Goal: Task Accomplishment & Management: Use online tool/utility

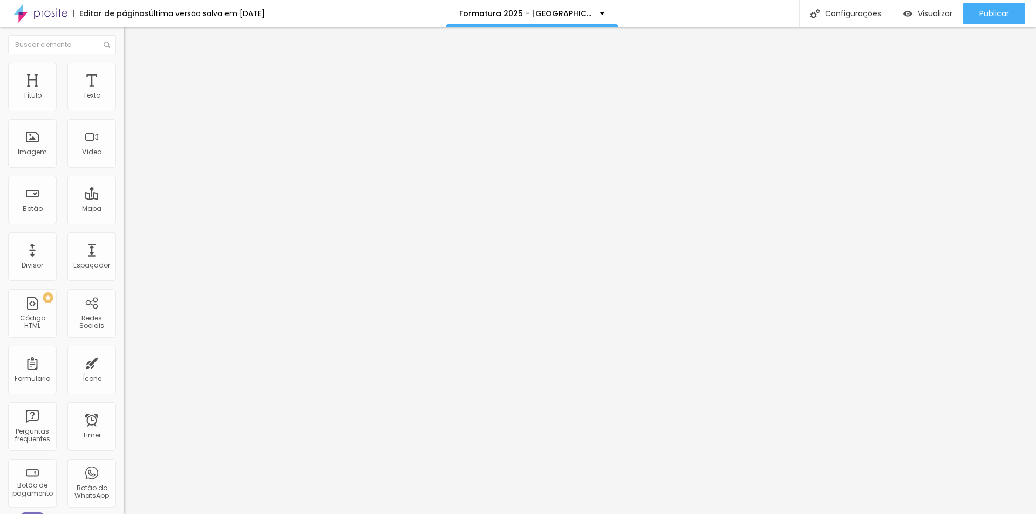
click at [124, 67] on img at bounding box center [129, 68] width 10 height 10
click at [124, 73] on img at bounding box center [129, 78] width 10 height 10
click at [134, 64] on span "Conteúdo" at bounding box center [150, 58] width 33 height 9
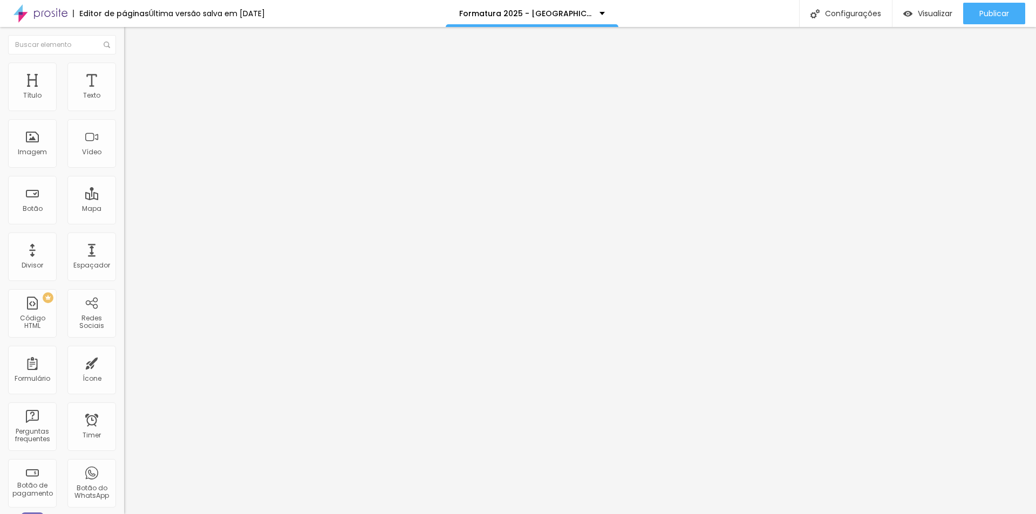
click at [124, 93] on span "Trocar imagem" at bounding box center [153, 88] width 59 height 9
drag, startPoint x: 203, startPoint y: 161, endPoint x: 144, endPoint y: 173, distance: 60.0
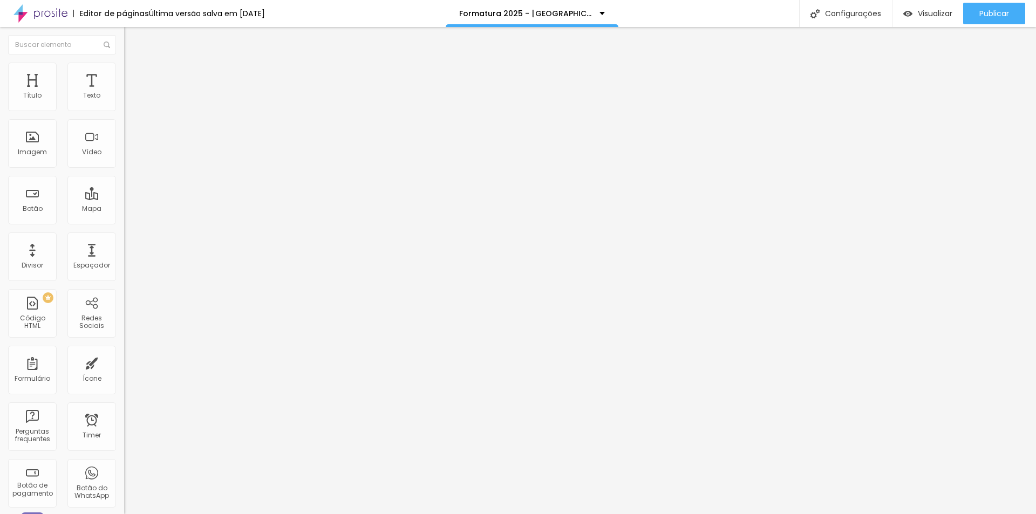
click at [124, 71] on li "Estilo" at bounding box center [186, 68] width 124 height 11
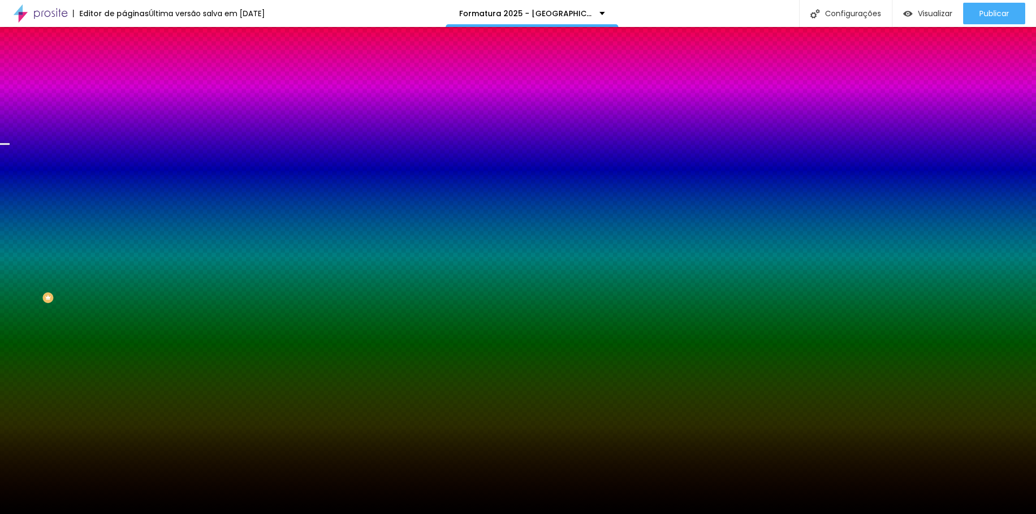
click at [124, 99] on span "Trocar imagem" at bounding box center [153, 94] width 59 height 9
click at [124, 178] on div "Imagem de fundo Trocar imagem Efeito da Imagem Nenhum Nenhum Parallax Cor de fu…" at bounding box center [186, 154] width 124 height 140
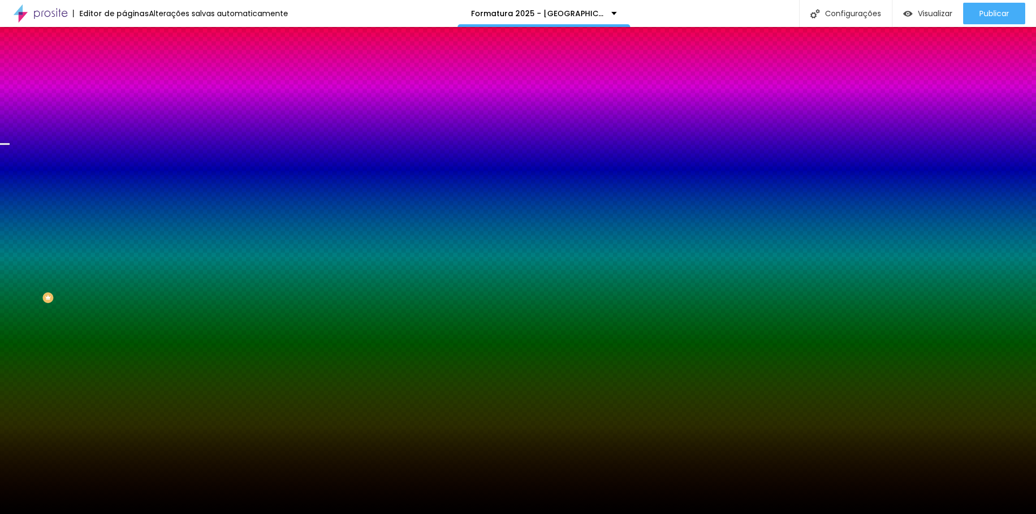
click at [124, 112] on span "Nenhum" at bounding box center [138, 107] width 28 height 9
click at [124, 129] on span "Parallax" at bounding box center [137, 124] width 26 height 9
click at [124, 119] on span "Nenhum" at bounding box center [138, 114] width 28 height 9
click at [124, 73] on li "Avançado" at bounding box center [186, 78] width 124 height 11
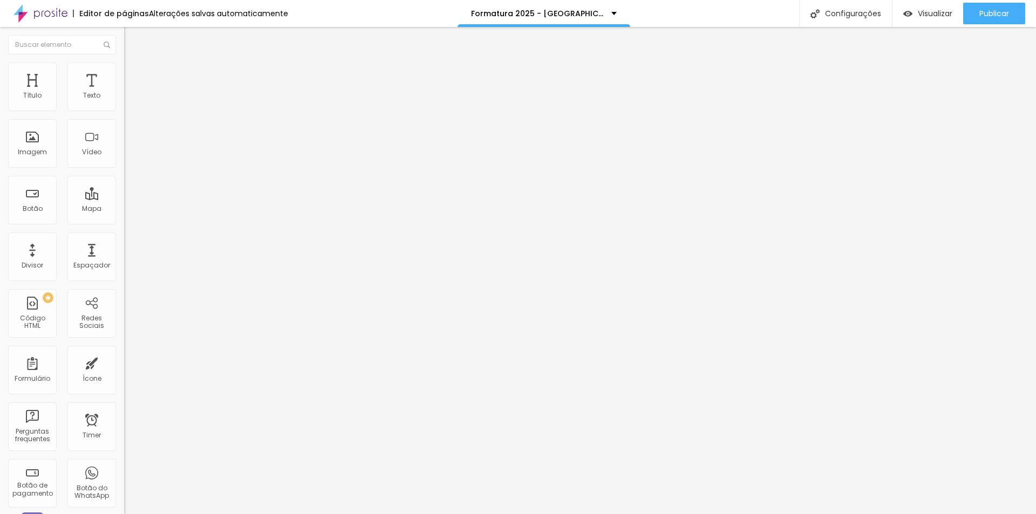
click at [124, 61] on img at bounding box center [129, 57] width 10 height 10
click at [132, 37] on div "Editar Seção" at bounding box center [164, 39] width 64 height 9
click at [26, 86] on div "Título" at bounding box center [32, 87] width 49 height 49
click at [132, 40] on img "button" at bounding box center [136, 39] width 9 height 9
click at [124, 64] on img at bounding box center [129, 68] width 10 height 10
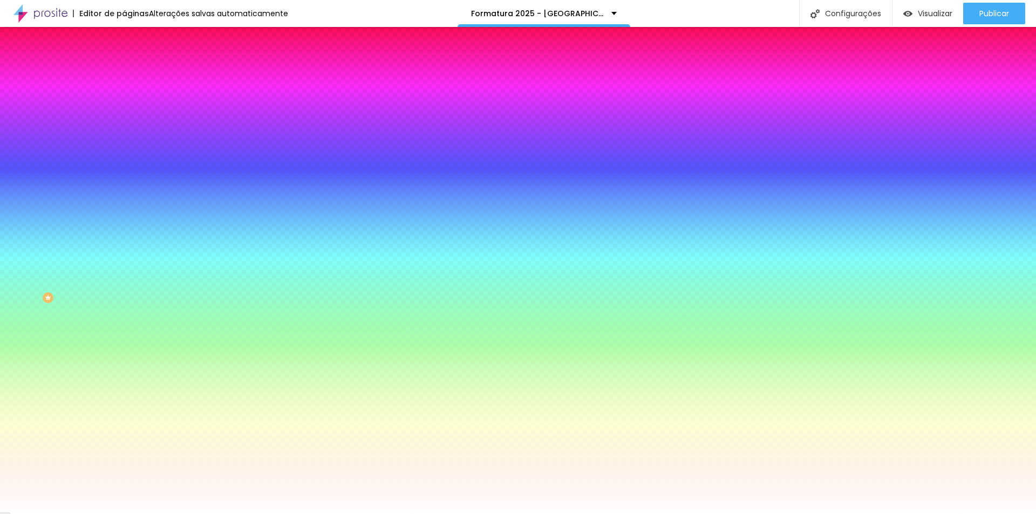
type input "2"
type input "8"
type input "10"
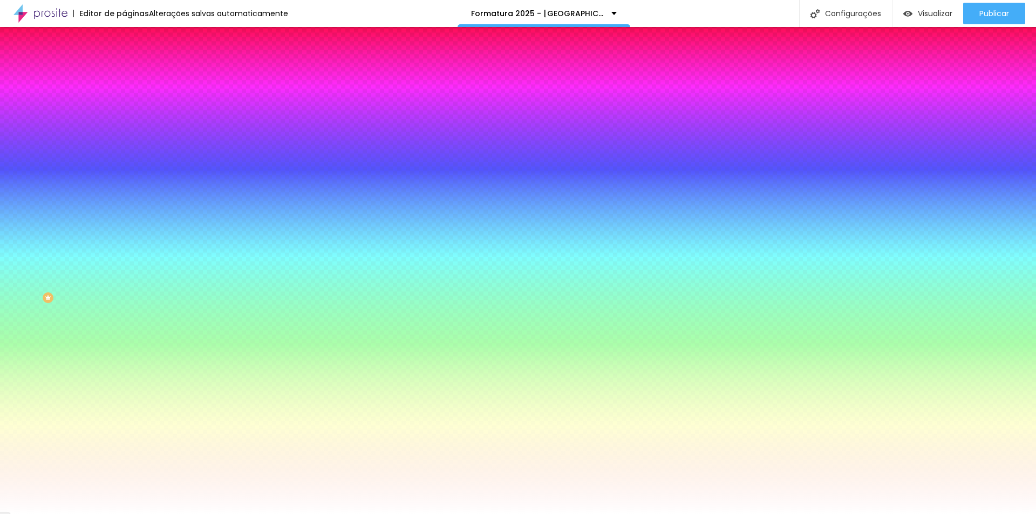
type input "10"
type input "11"
type input "16"
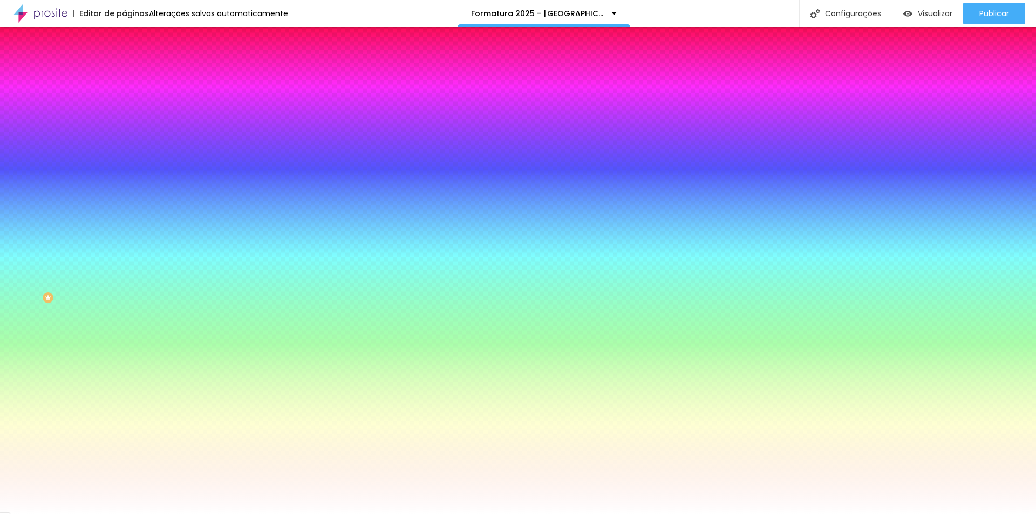
type input "28"
type input "33"
type input "39"
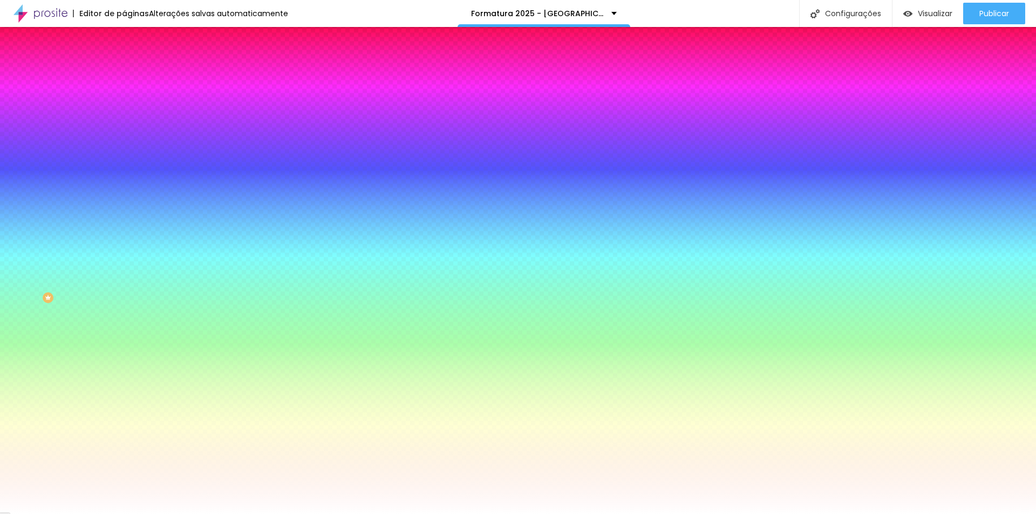
type input "39"
type input "44"
type input "48"
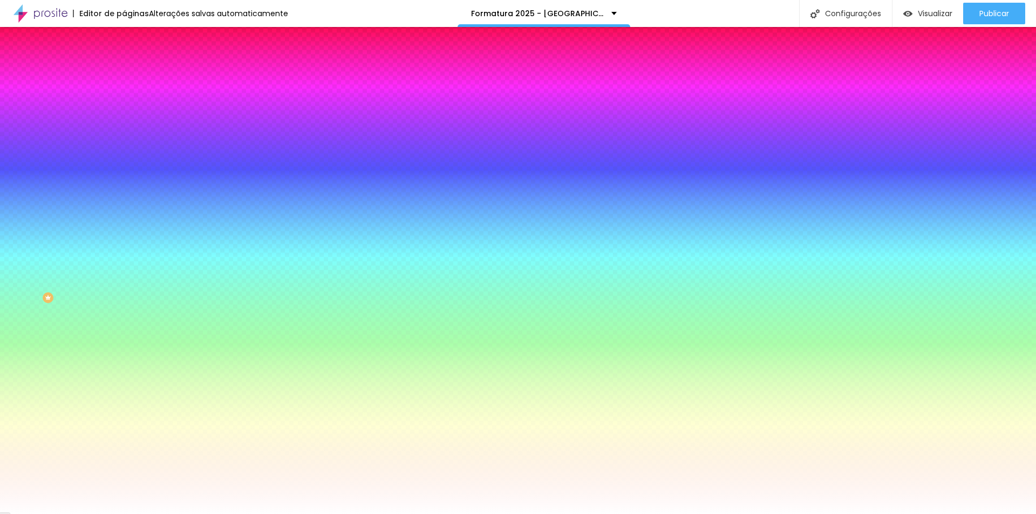
type input "51"
type input "54"
type input "59"
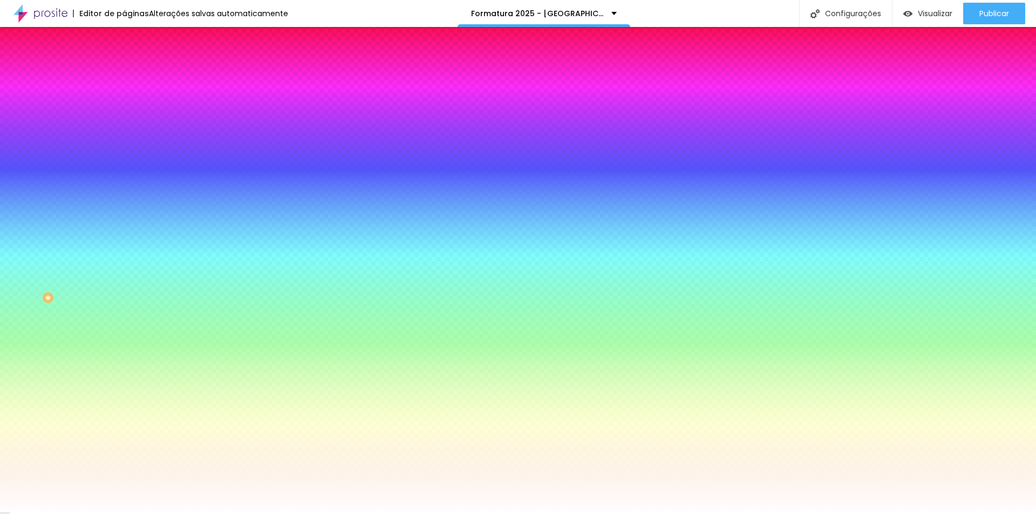
type input "59"
type input "63"
type input "69"
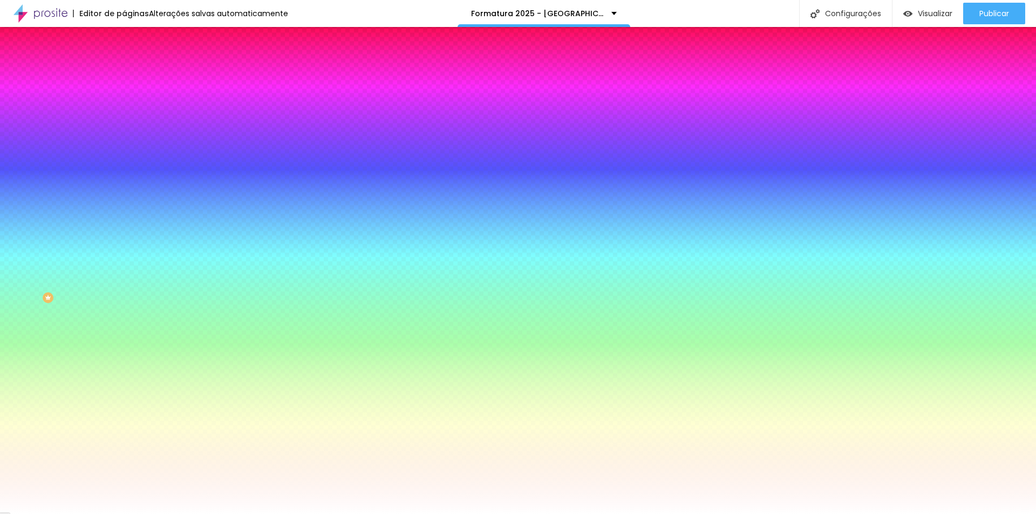
type input "76"
type input "81"
type input "86"
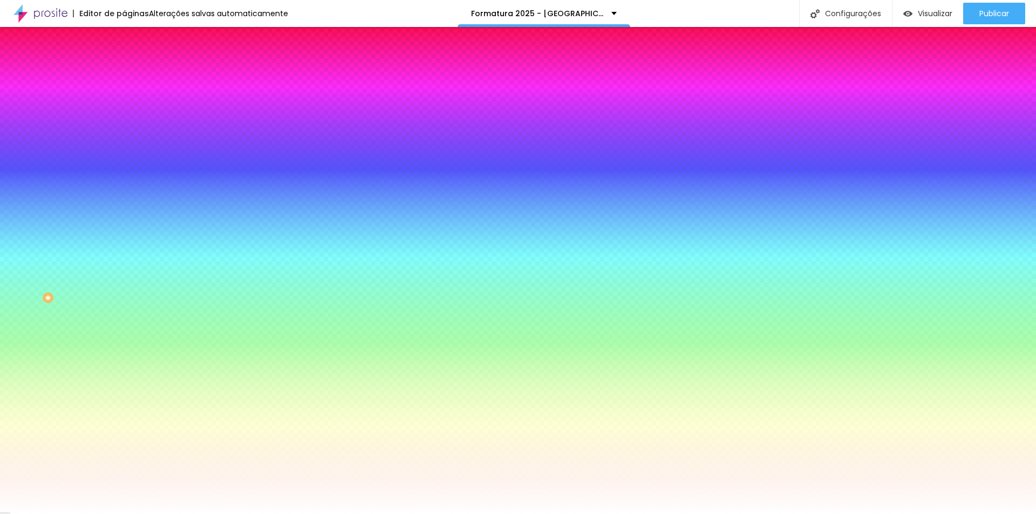
type input "86"
type input "94"
type input "99"
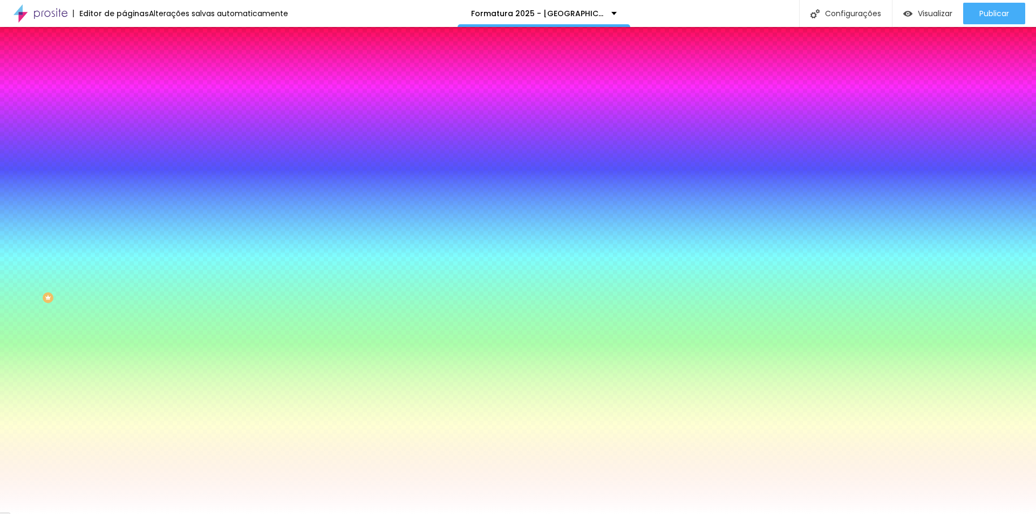
type input "109"
type input "115"
type input "118"
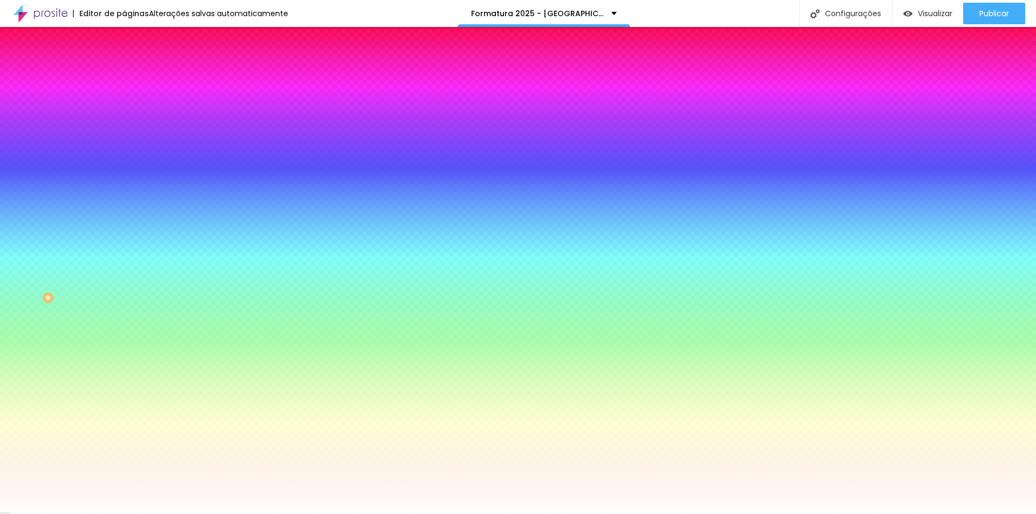
type input "118"
type input "123"
type input "127"
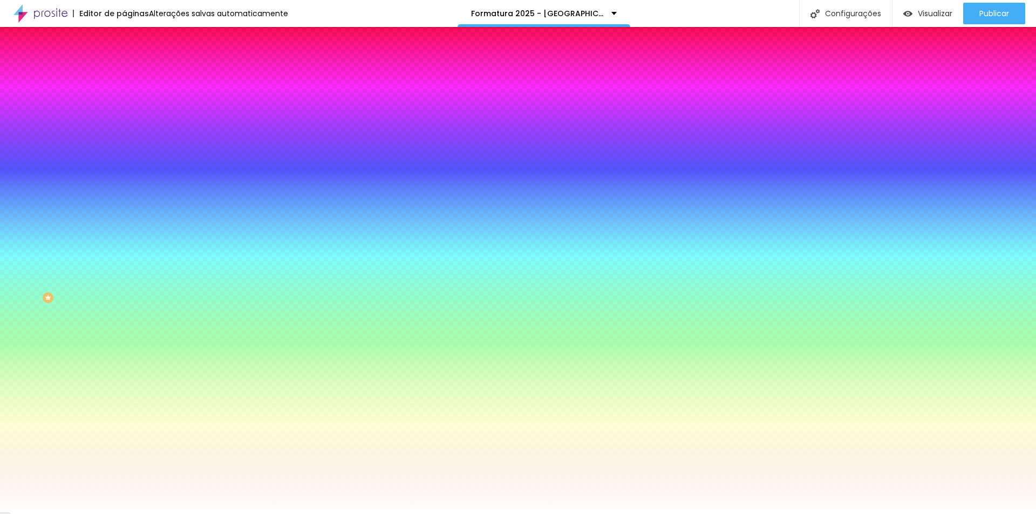
type input "128"
type input "133"
type input "128"
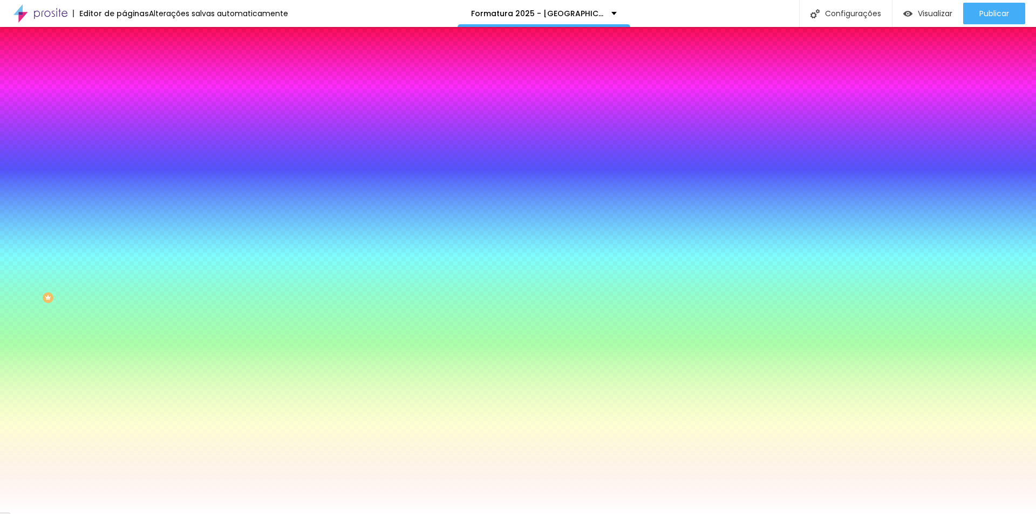
type input "128"
type input "120"
type input "100"
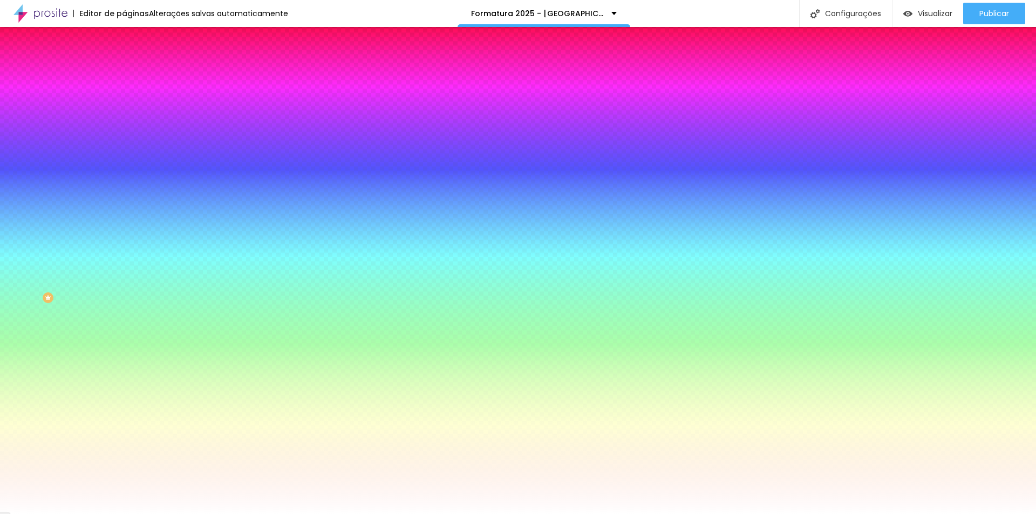
type input "91"
type input "82"
type input "76"
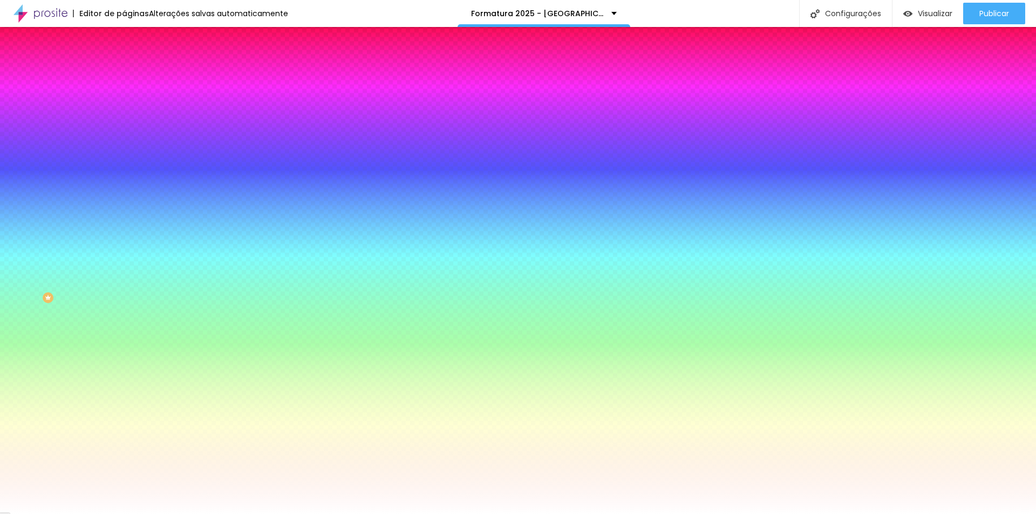
type input "76"
type input "71"
type input "56"
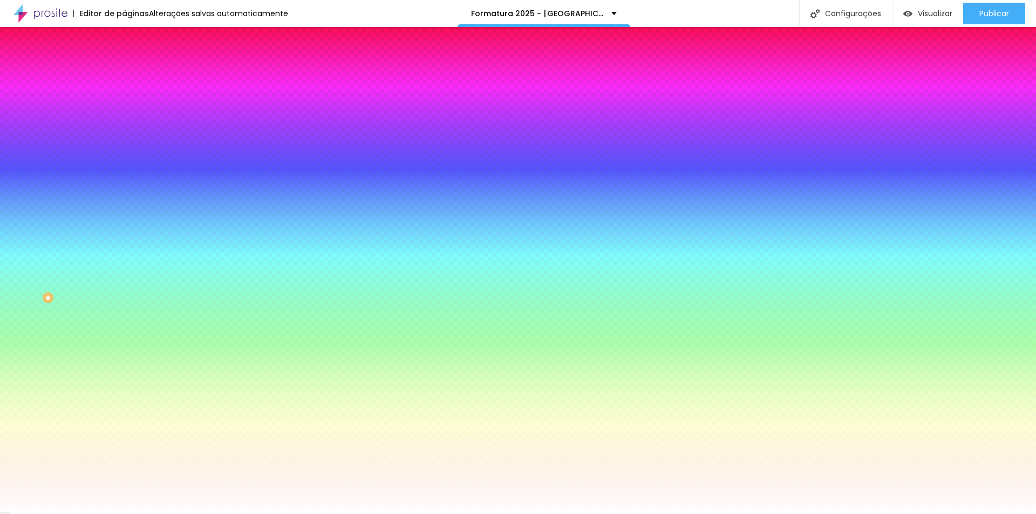
type input "48"
type input "44"
type input "41"
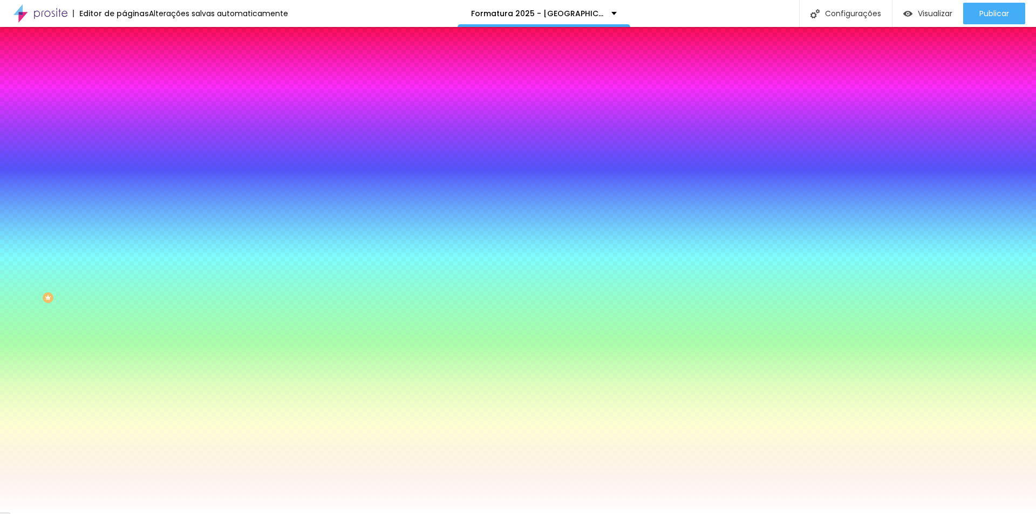
type input "41"
type input "35"
type input "26"
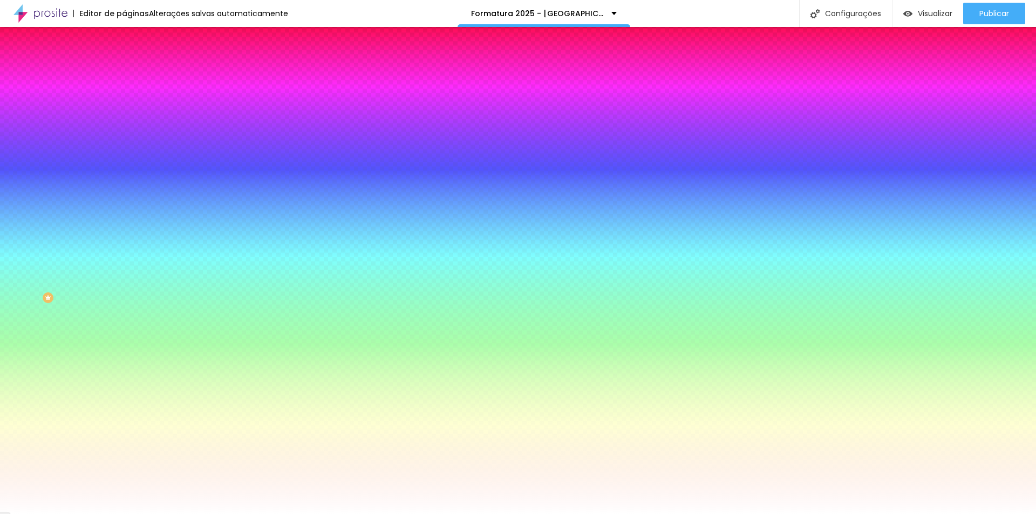
type input "15"
type input "7"
type input "3"
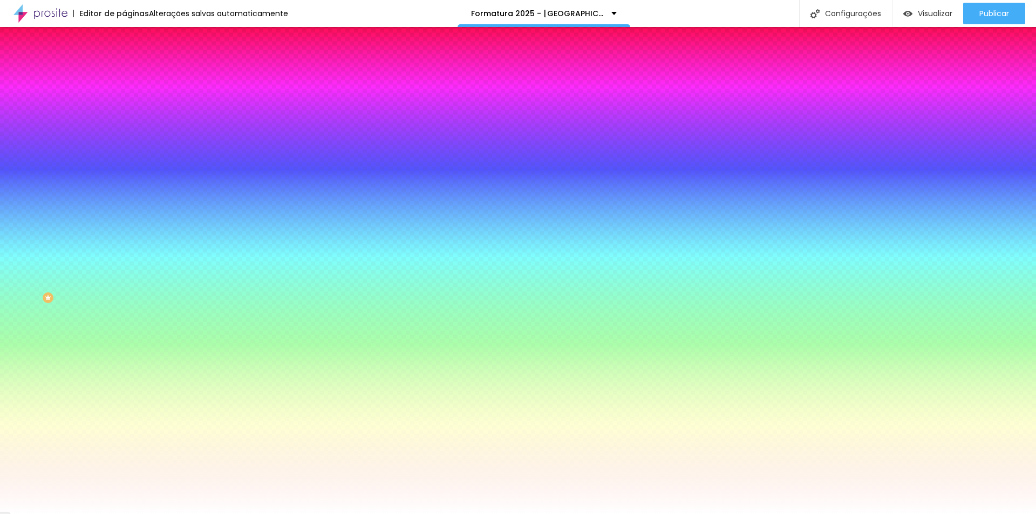
type input "3"
type input "0"
drag, startPoint x: 24, startPoint y: 133, endPoint x: 12, endPoint y: 138, distance: 12.6
click at [124, 239] on input "range" at bounding box center [159, 243] width 70 height 9
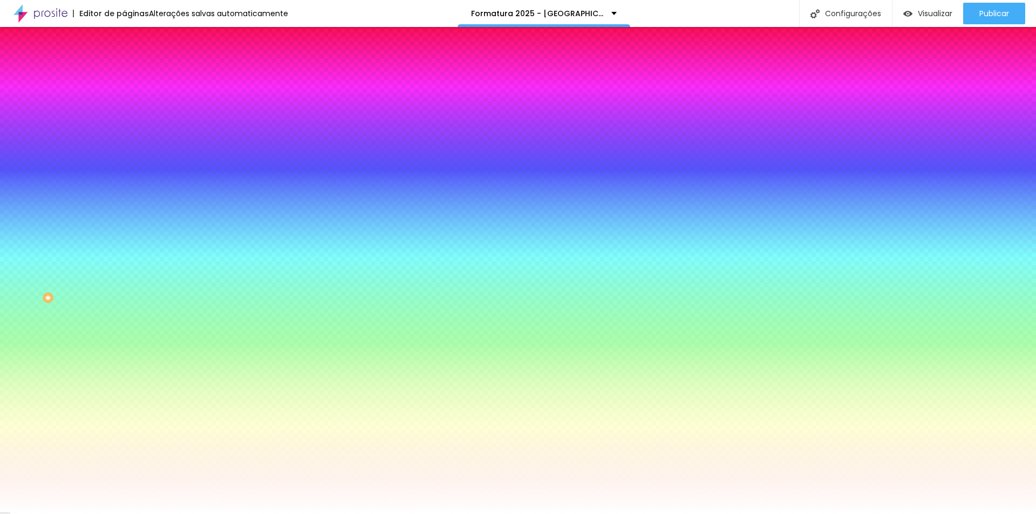
click at [124, 73] on li "Avançado" at bounding box center [186, 78] width 124 height 11
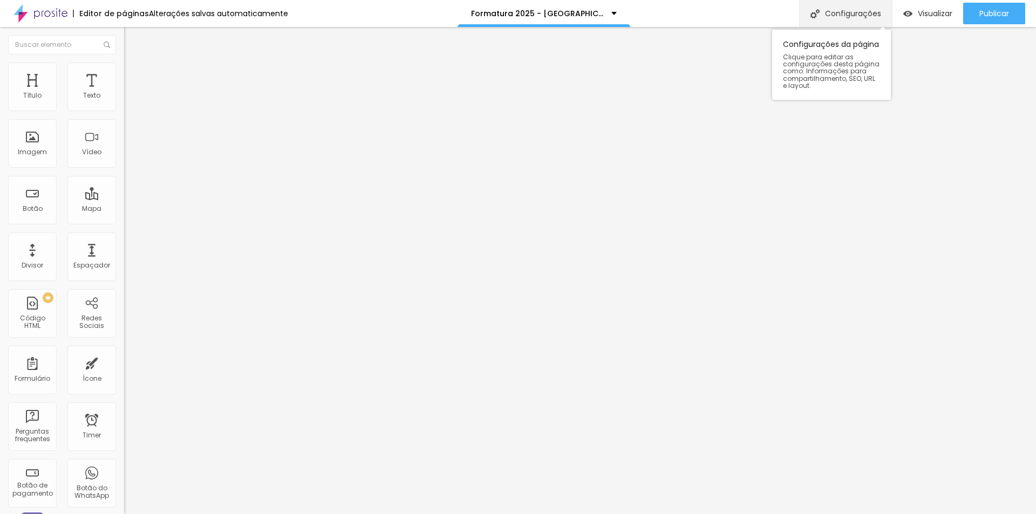
click at [838, 17] on div "Configurações" at bounding box center [845, 13] width 93 height 27
click at [124, 65] on img at bounding box center [129, 68] width 10 height 10
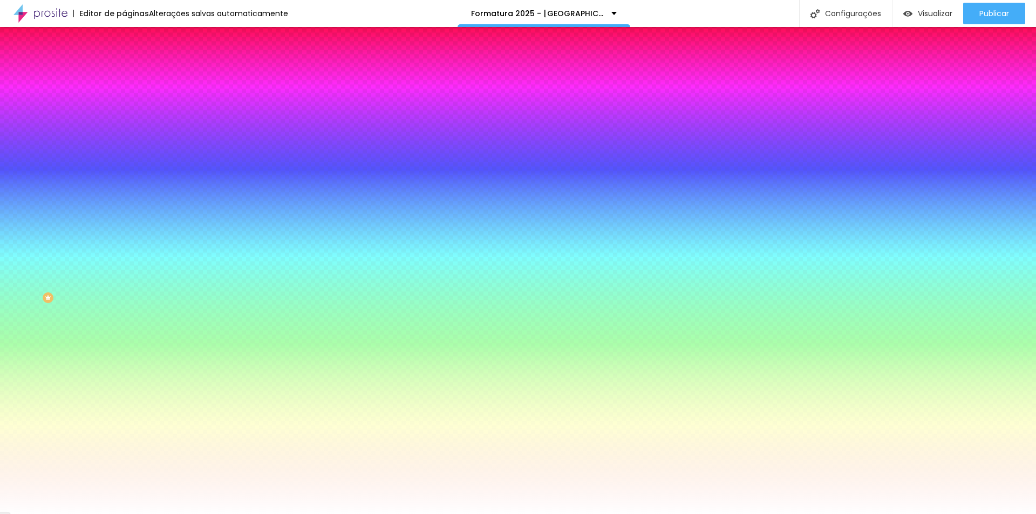
click at [134, 76] on span "Avançado" at bounding box center [152, 80] width 36 height 9
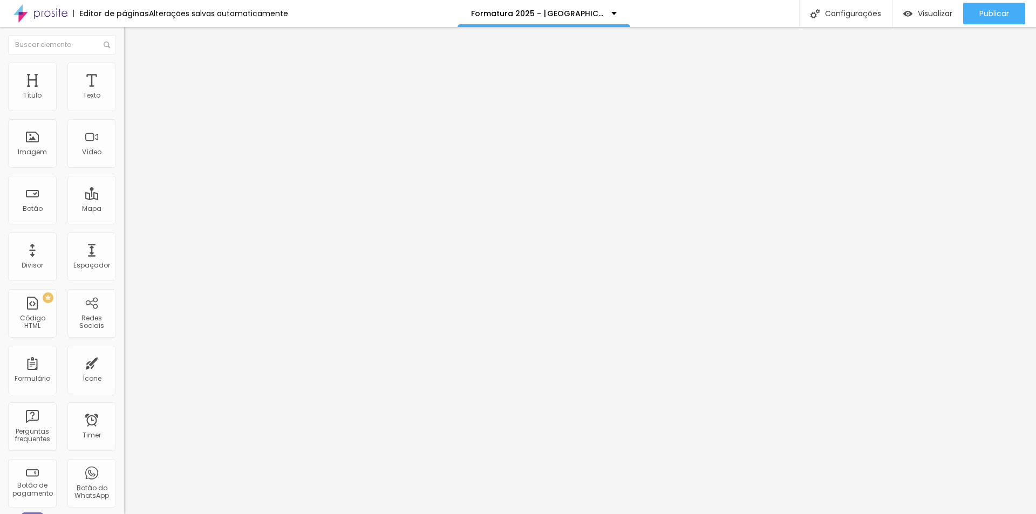
click at [124, 61] on img at bounding box center [129, 57] width 10 height 10
click at [132, 38] on img "button" at bounding box center [136, 39] width 9 height 9
click at [124, 66] on img at bounding box center [129, 68] width 10 height 10
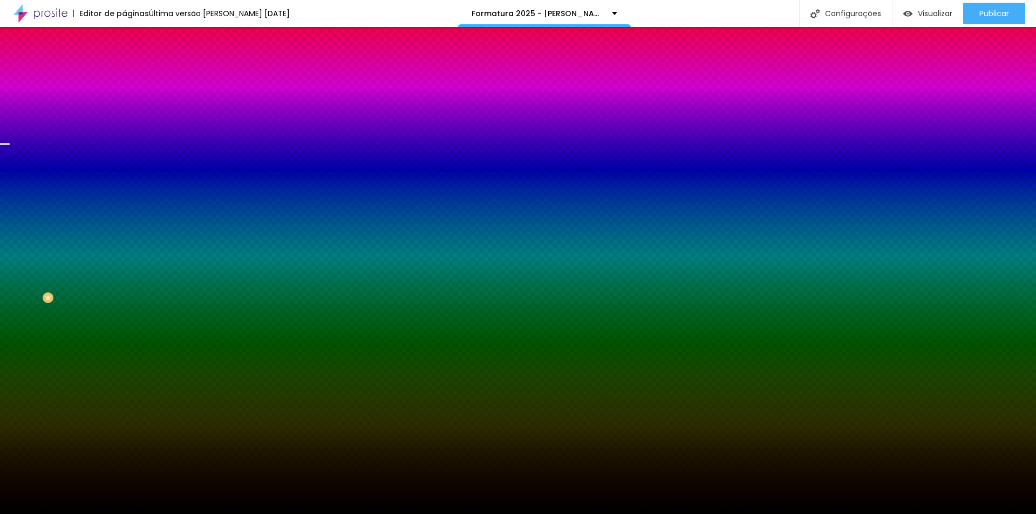
click at [124, 99] on span "Trocar imagem" at bounding box center [153, 94] width 59 height 9
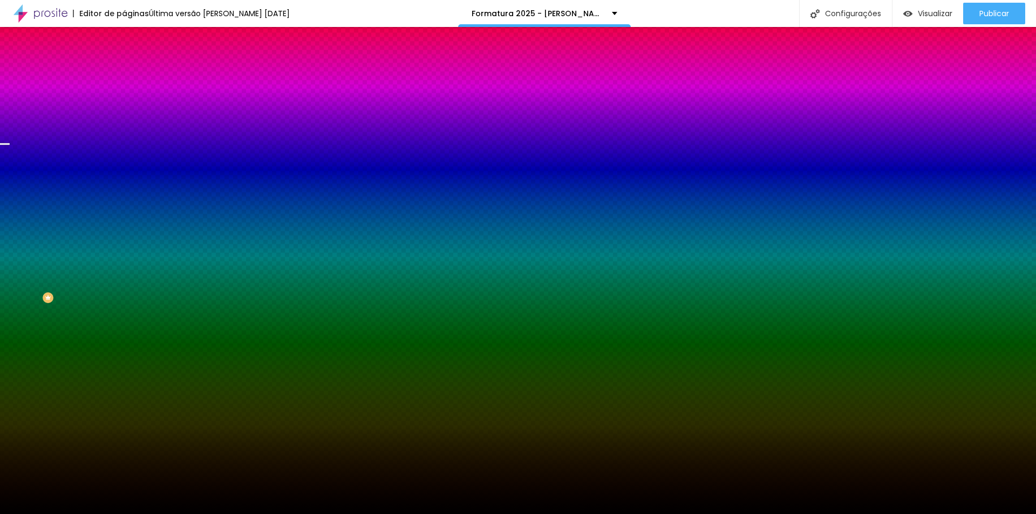
click at [124, 99] on span "Trocar imagem" at bounding box center [153, 94] width 59 height 9
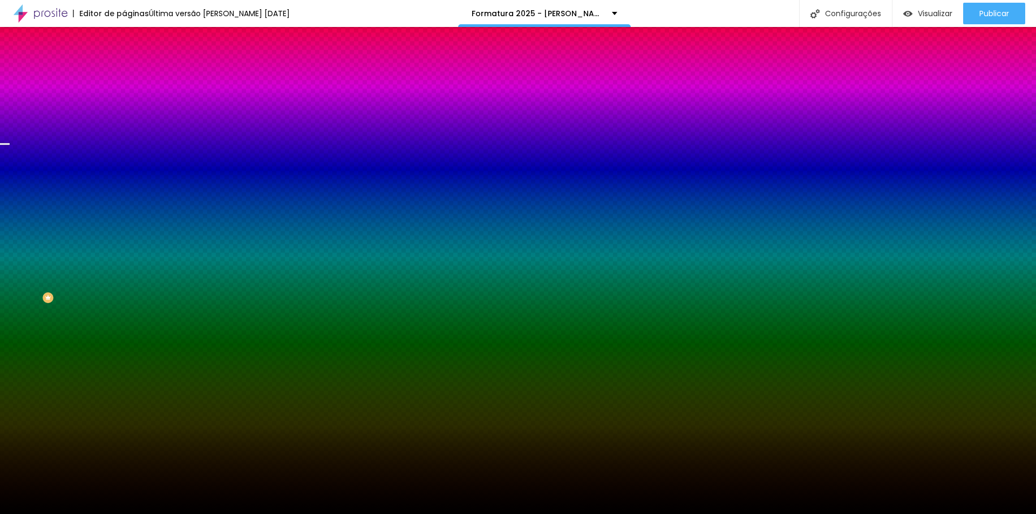
click at [244, 514] on div "Subindo 2/2 arquivos" at bounding box center [518, 517] width 1036 height 6
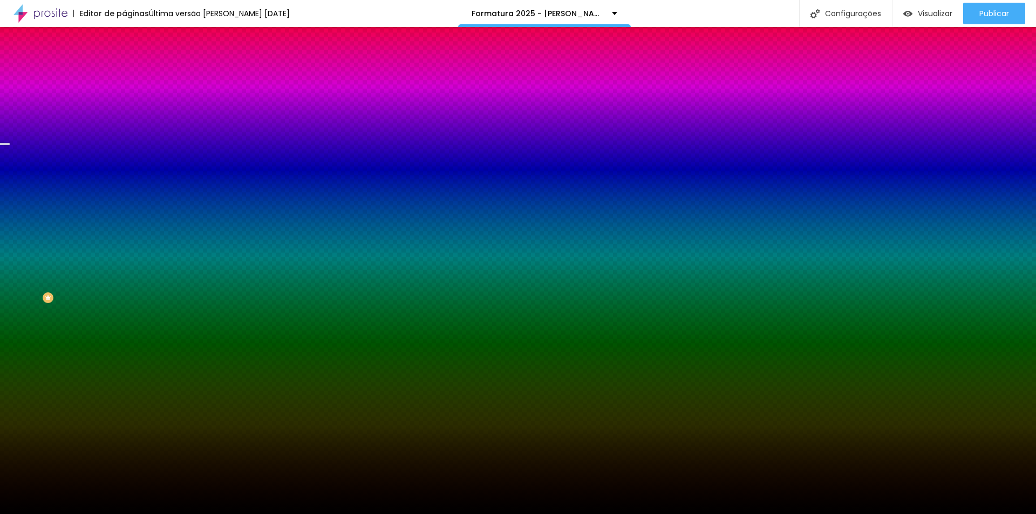
click at [238, 514] on div at bounding box center [518, 521] width 1036 height 0
click at [124, 99] on span "Trocar imagem" at bounding box center [153, 94] width 59 height 9
click at [124, 98] on div "Trocar imagem" at bounding box center [186, 95] width 124 height 8
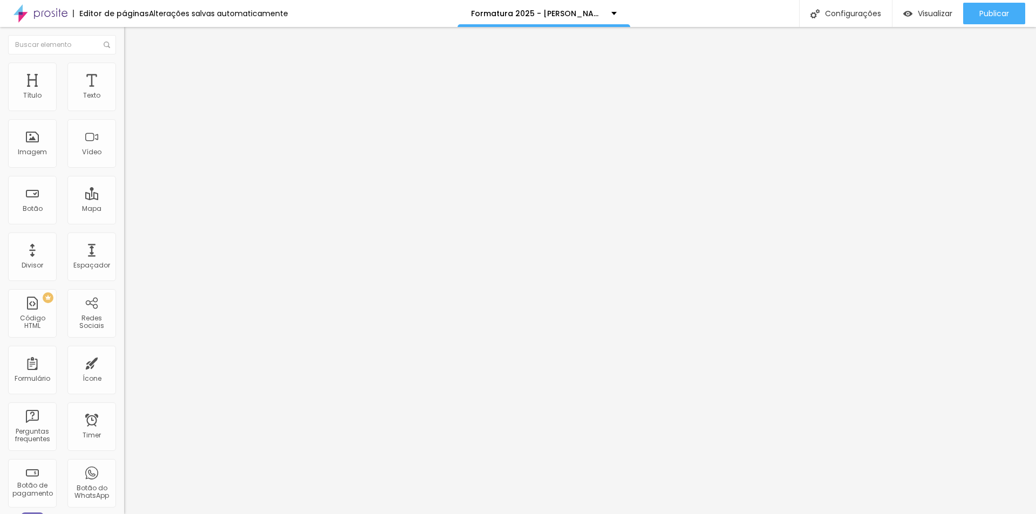
click at [134, 74] on span "Estilo" at bounding box center [142, 69] width 17 height 9
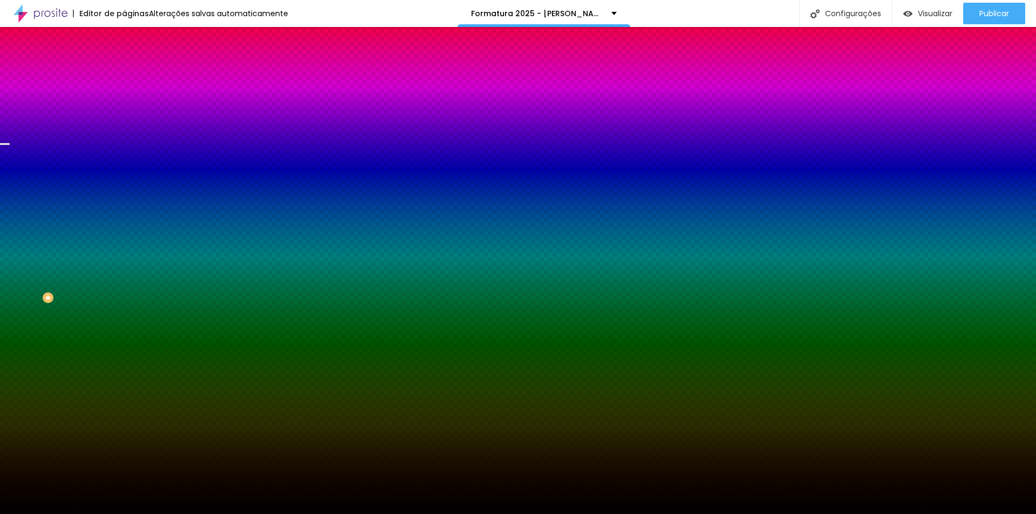
click at [124, 99] on span "Trocar imagem" at bounding box center [153, 94] width 59 height 9
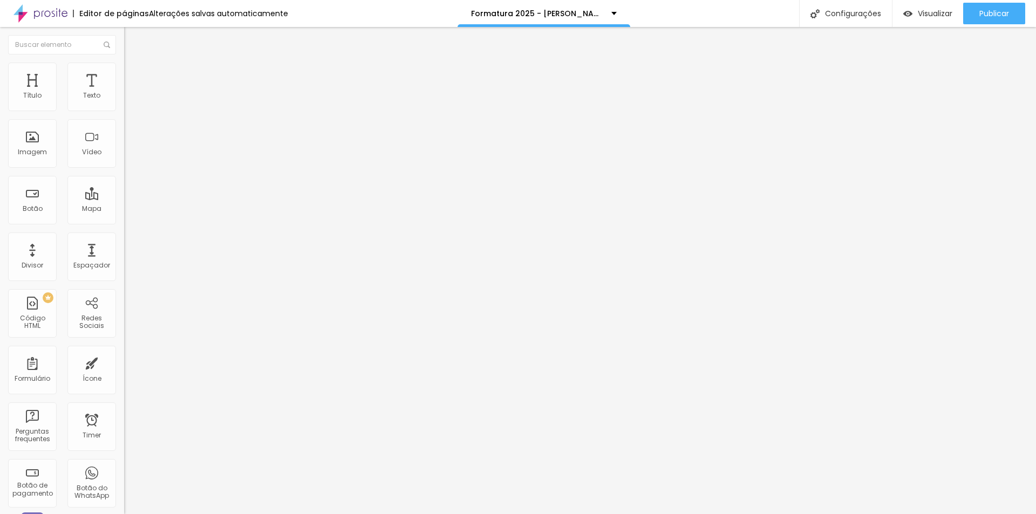
click at [124, 104] on button "button" at bounding box center [131, 97] width 15 height 11
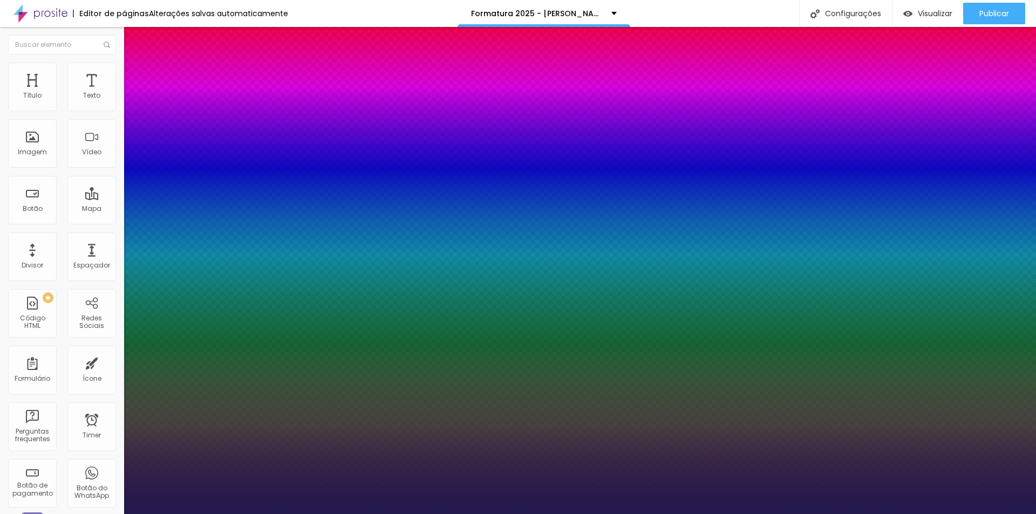
type input "1"
click at [396, 514] on div at bounding box center [518, 514] width 1036 height 0
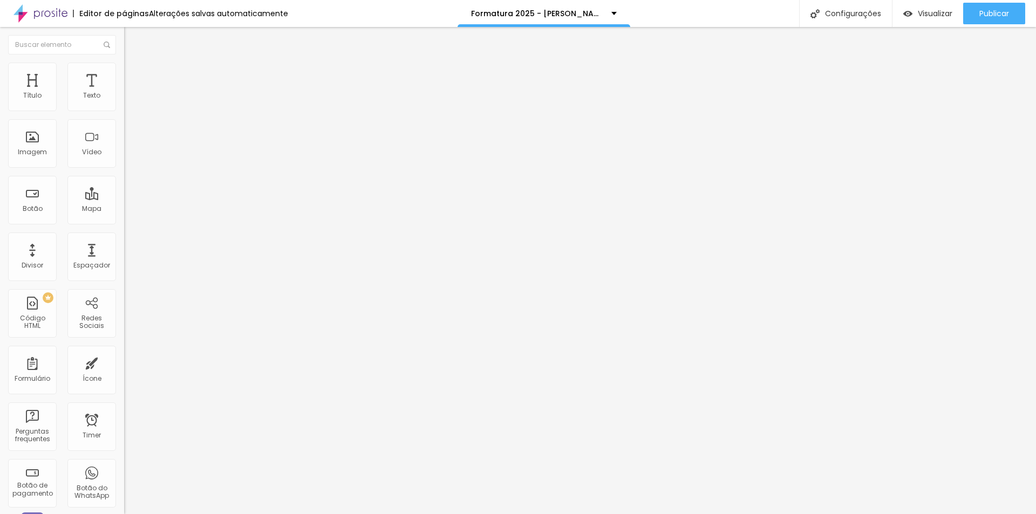
click at [124, 71] on li "Avançado" at bounding box center [186, 68] width 124 height 11
click at [124, 61] on img at bounding box center [129, 57] width 10 height 10
click at [134, 73] on span "Estilo" at bounding box center [142, 69] width 17 height 9
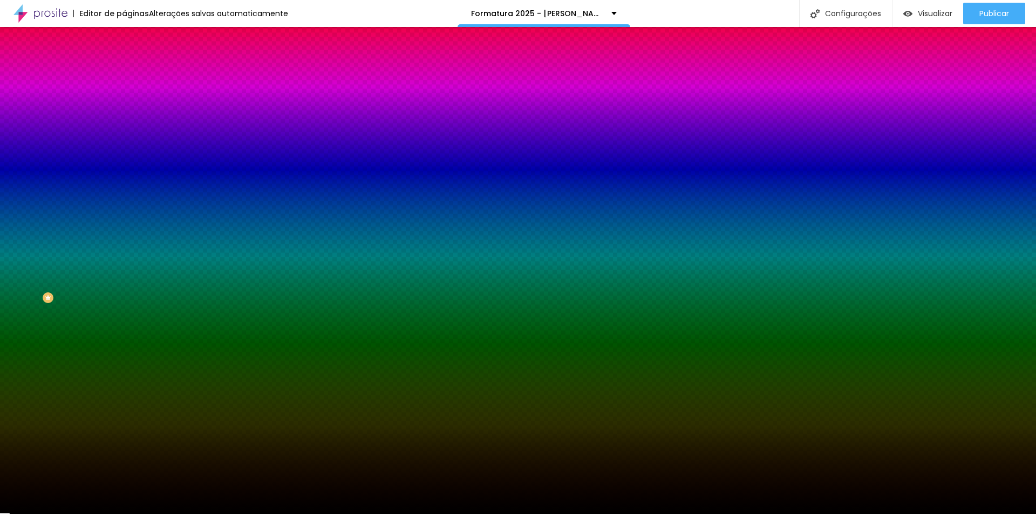
click at [124, 165] on button "button" at bounding box center [131, 167] width 15 height 11
drag, startPoint x: 175, startPoint y: 321, endPoint x: 145, endPoint y: 317, distance: 31.0
click at [145, 317] on div at bounding box center [518, 257] width 1036 height 514
type input "#959595"
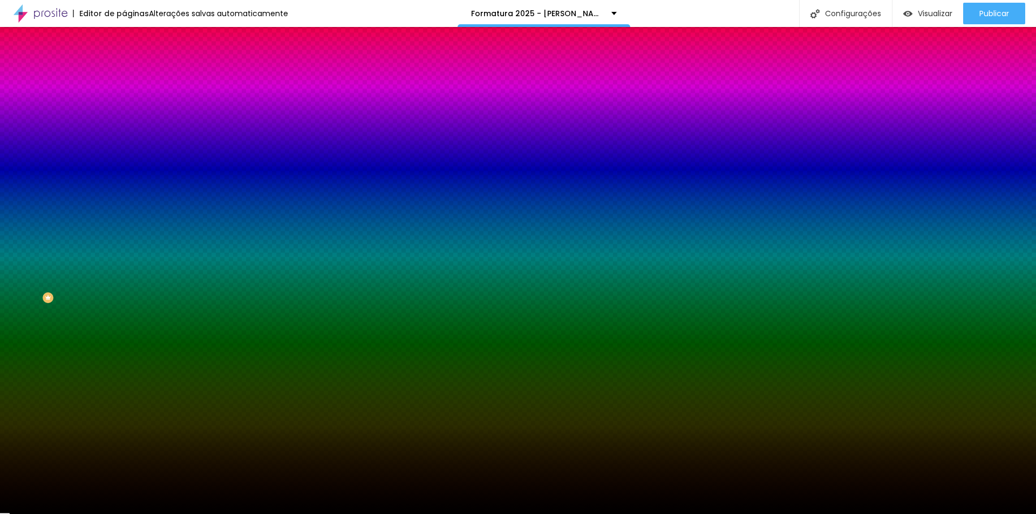
drag, startPoint x: 145, startPoint y: 316, endPoint x: 141, endPoint y: 299, distance: 16.6
type input "1"
type input "2"
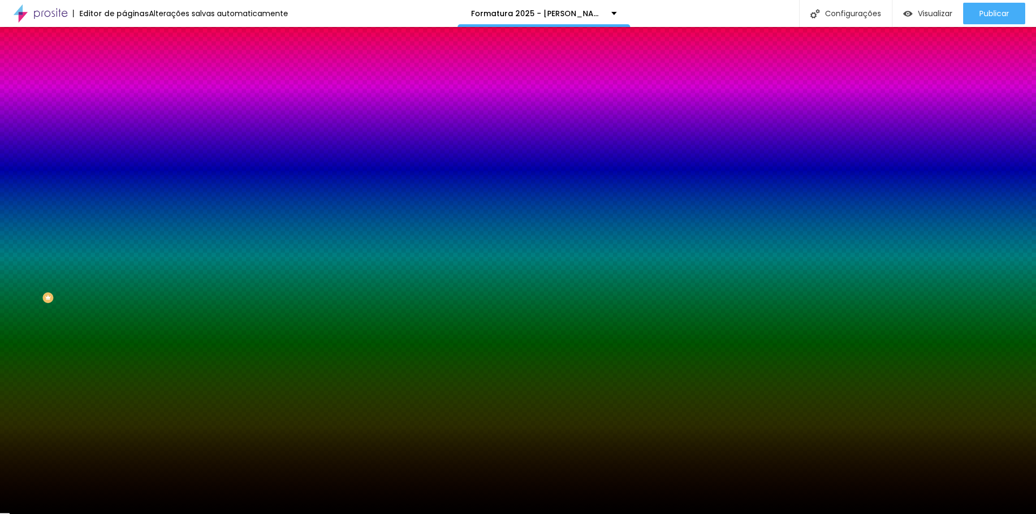
type input "2"
type input "3"
type input "4"
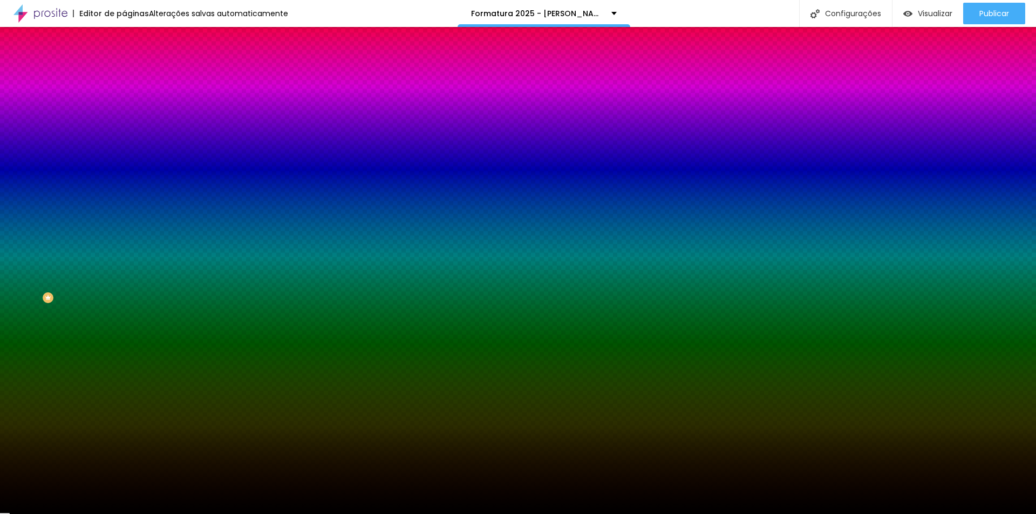
type input "5"
type input "4"
type input "3"
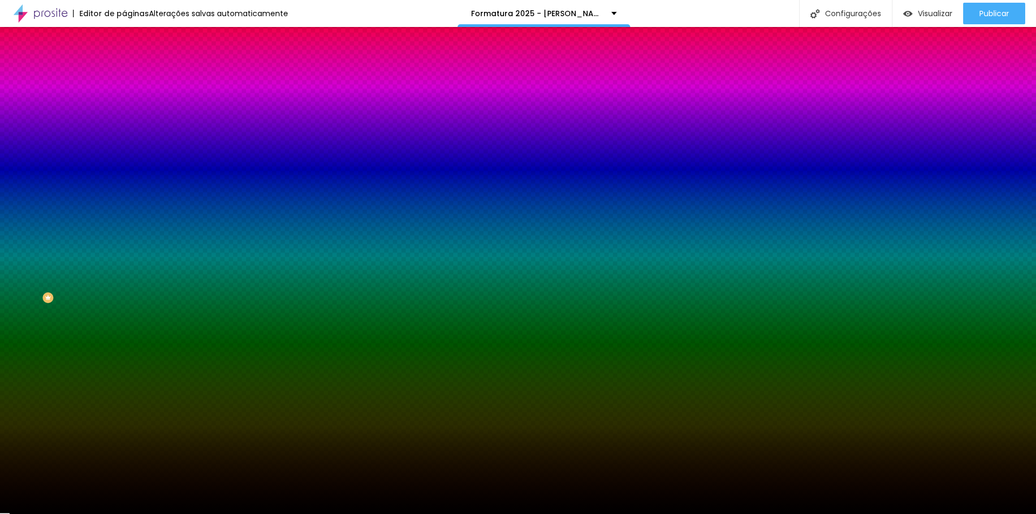
type input "3"
type input "2"
type input "1"
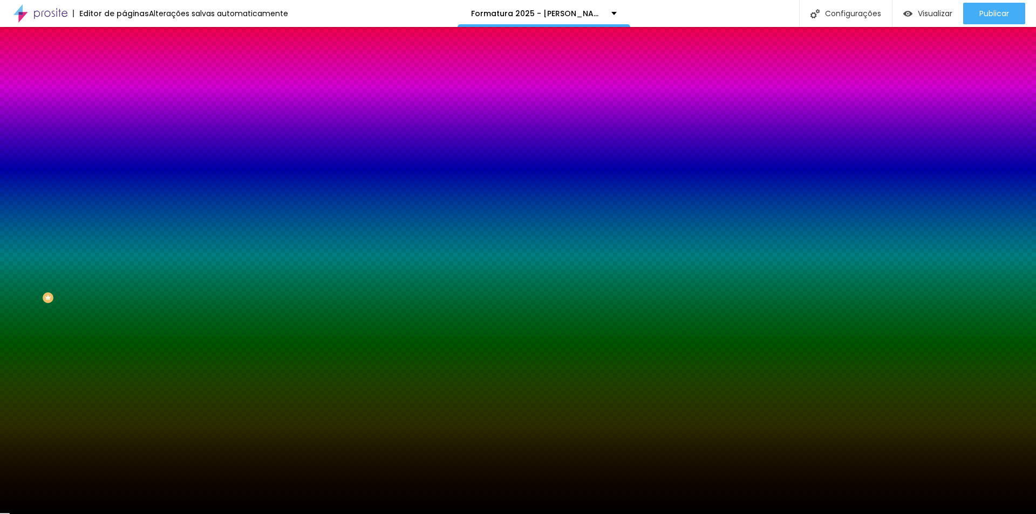
type input "0"
drag, startPoint x: 117, startPoint y: 231, endPoint x: 59, endPoint y: 236, distance: 58.0
click at [221, 514] on div at bounding box center [518, 514] width 1036 height 0
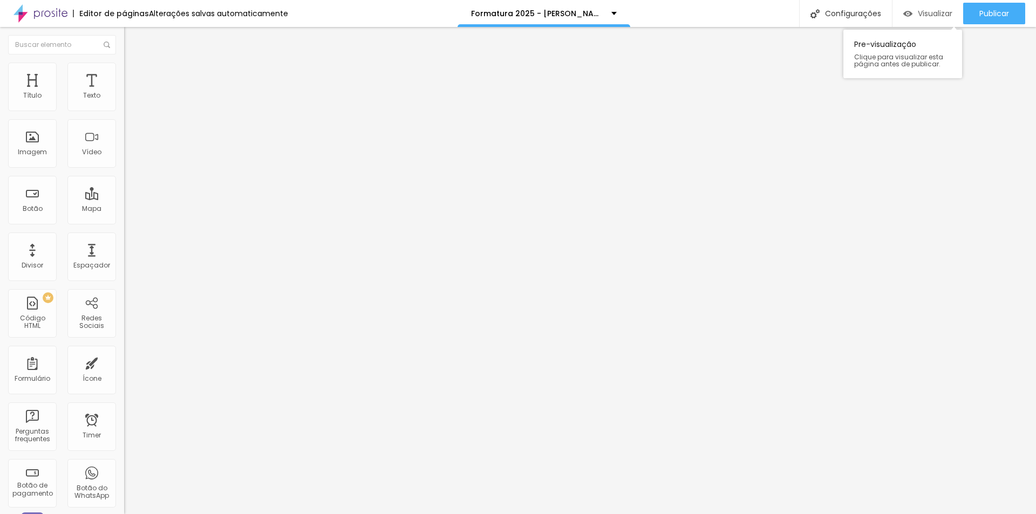
click at [927, 13] on span "Visualizar" at bounding box center [935, 13] width 35 height 9
click at [615, 16] on div "Formatura 2025 - Joãozinho Issler Teste" at bounding box center [543, 13] width 173 height 27
click at [677, 11] on div "Editor de páginas Alterações salvas automaticamente Formatura 2025 - Joãozinho …" at bounding box center [518, 13] width 1036 height 27
click at [827, 12] on div "Configurações" at bounding box center [845, 13] width 93 height 27
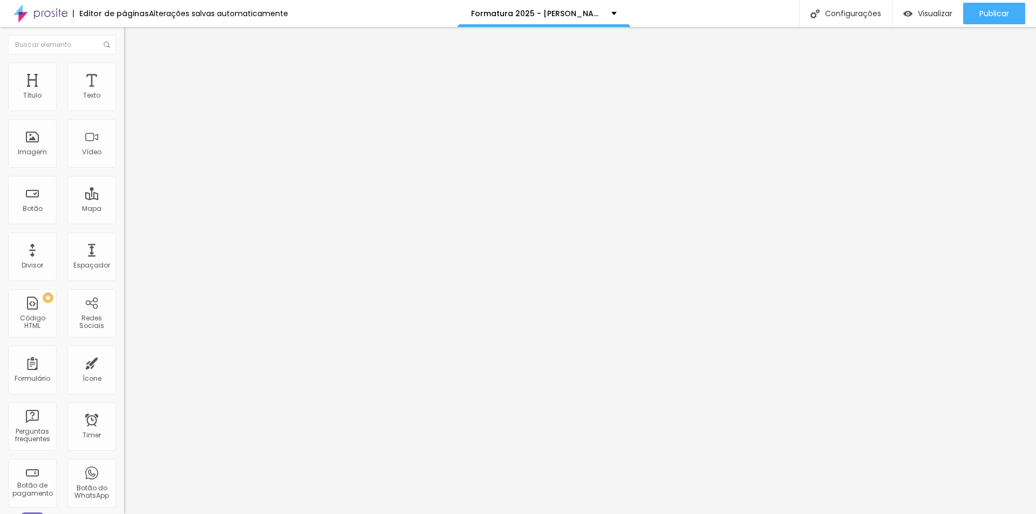
drag, startPoint x: 546, startPoint y: 133, endPoint x: 607, endPoint y: 137, distance: 61.1
type input "Formatura 2025 - Joãozinho Issler"
drag, startPoint x: 543, startPoint y: 185, endPoint x: 575, endPoint y: 186, distance: 32.4
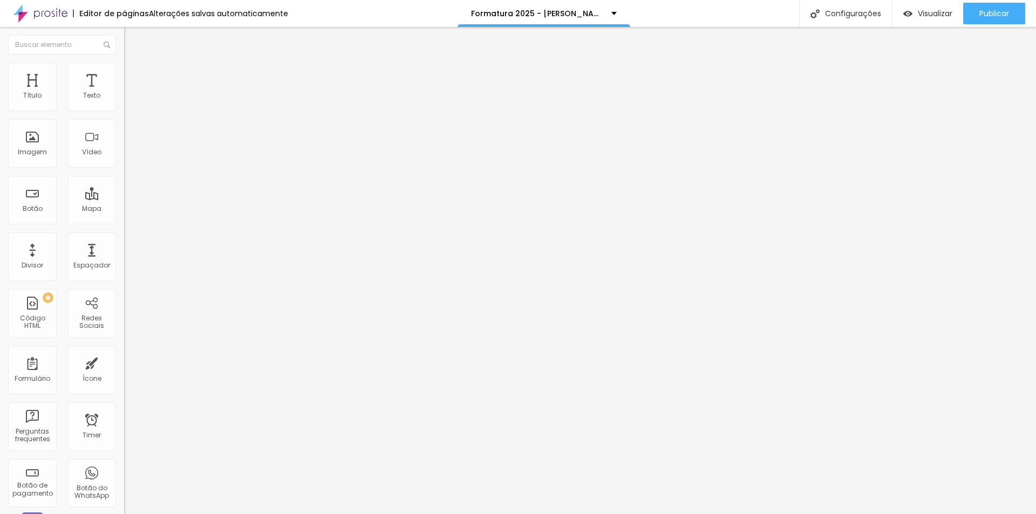
type input "/formatura-2025-escola-joaozinho-issler"
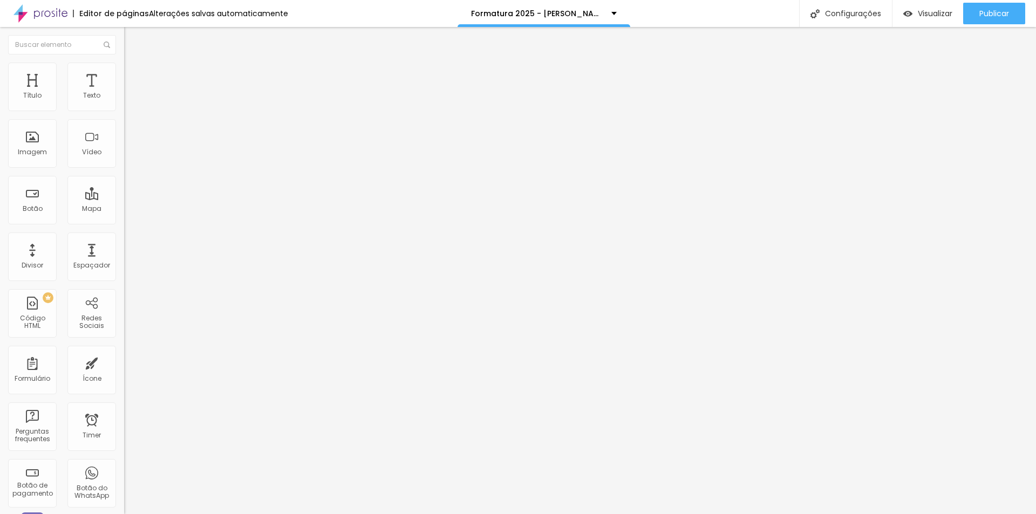
click at [923, 17] on span "Visualizar" at bounding box center [935, 13] width 35 height 9
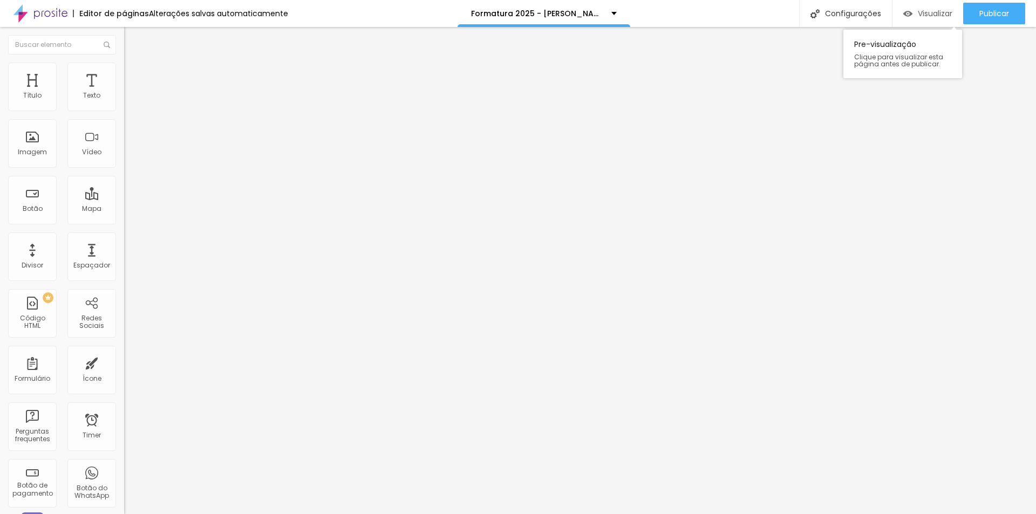
click at [925, 11] on span "Visualizar" at bounding box center [935, 13] width 35 height 9
click at [931, 17] on span "Visualizar" at bounding box center [935, 13] width 35 height 9
click at [863, 21] on div "Configurações" at bounding box center [845, 13] width 93 height 27
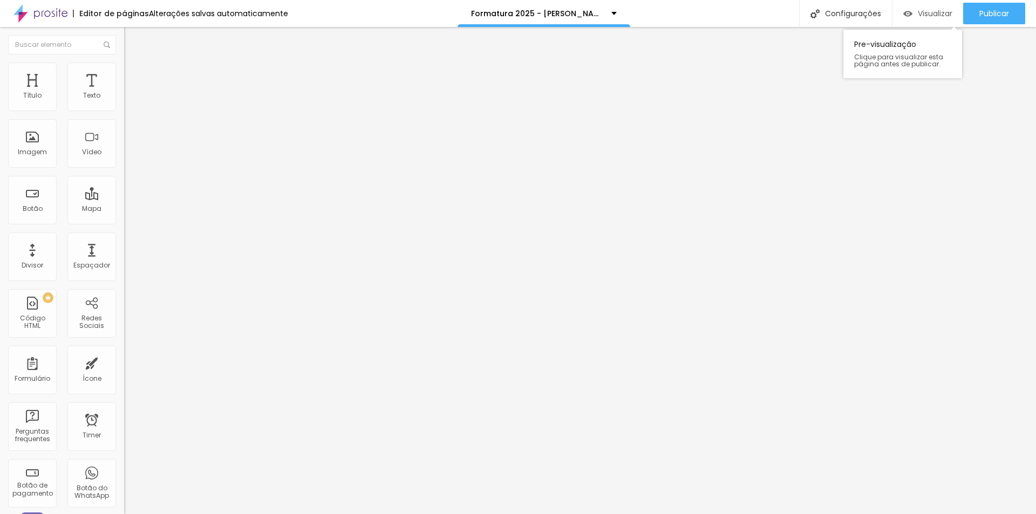
click at [914, 15] on div "Visualizar" at bounding box center [927, 13] width 49 height 9
click at [134, 74] on span "Estilo" at bounding box center [142, 69] width 17 height 9
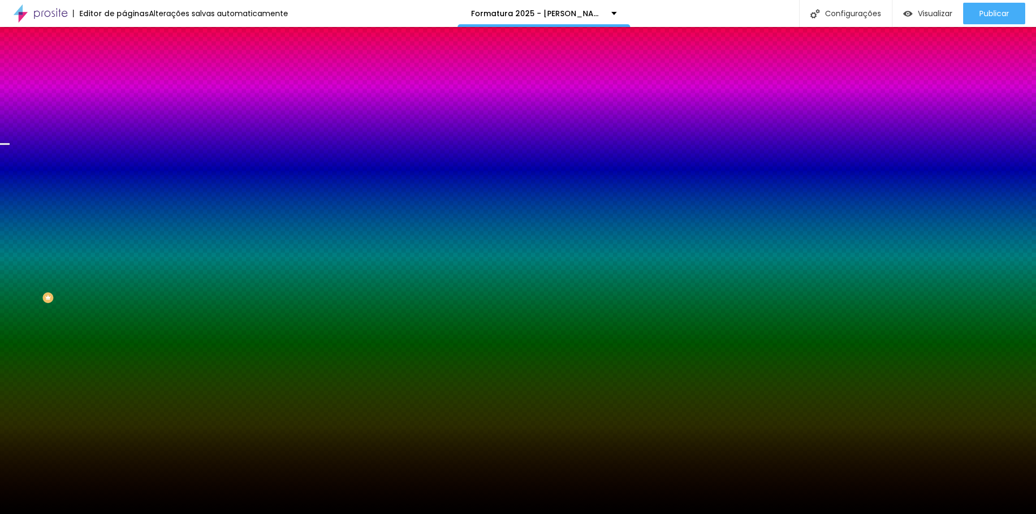
click at [128, 143] on icon "button" at bounding box center [132, 140] width 8 height 8
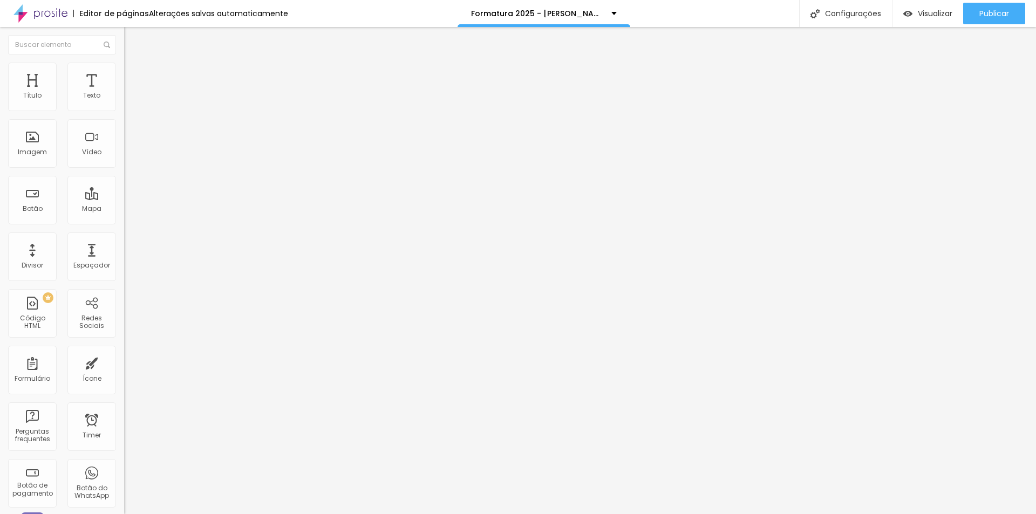
click at [128, 100] on icon "button" at bounding box center [131, 97] width 6 height 6
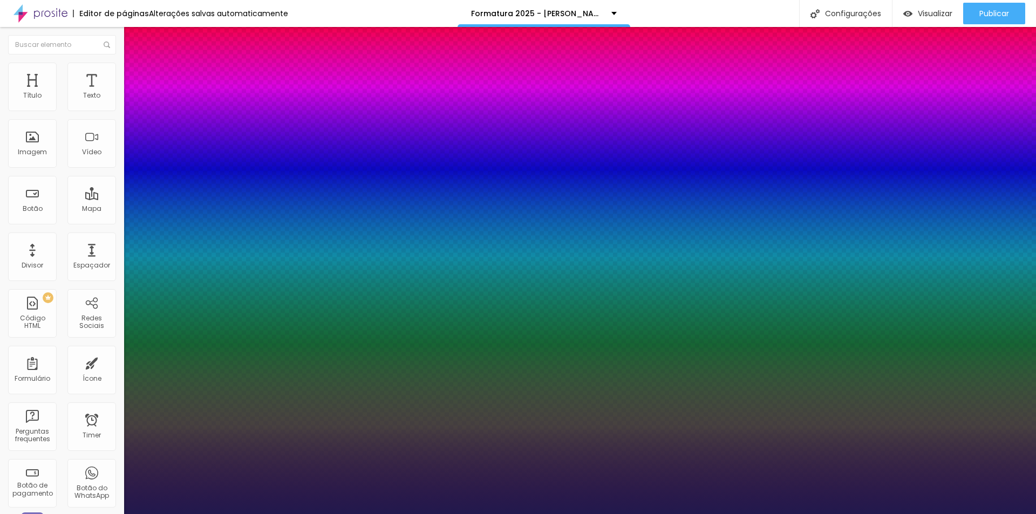
type input "1"
drag, startPoint x: 241, startPoint y: 182, endPoint x: 230, endPoint y: 183, distance: 10.3
type input "8"
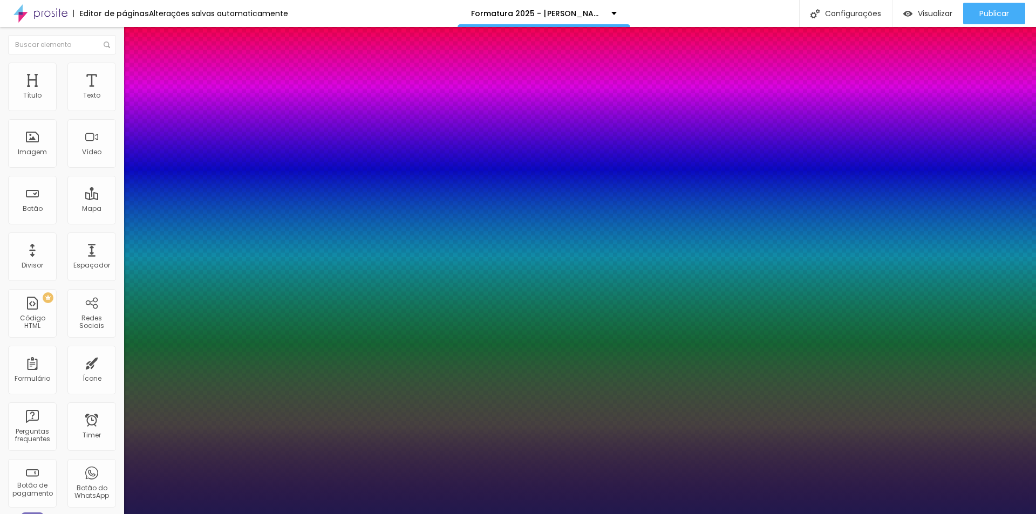
type input "2"
type input "1"
type input "24"
type input "1"
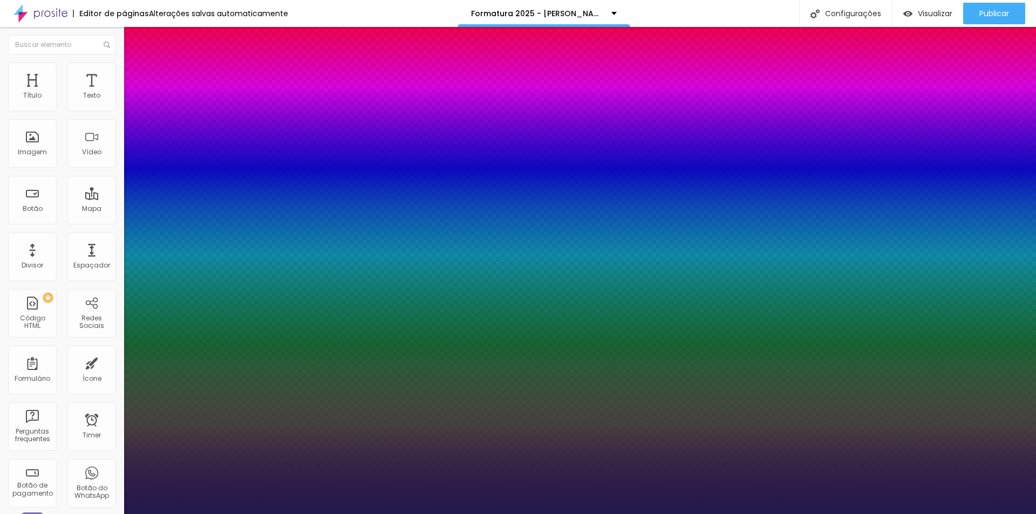
type input "24"
type input "1"
type input "25"
type input "1"
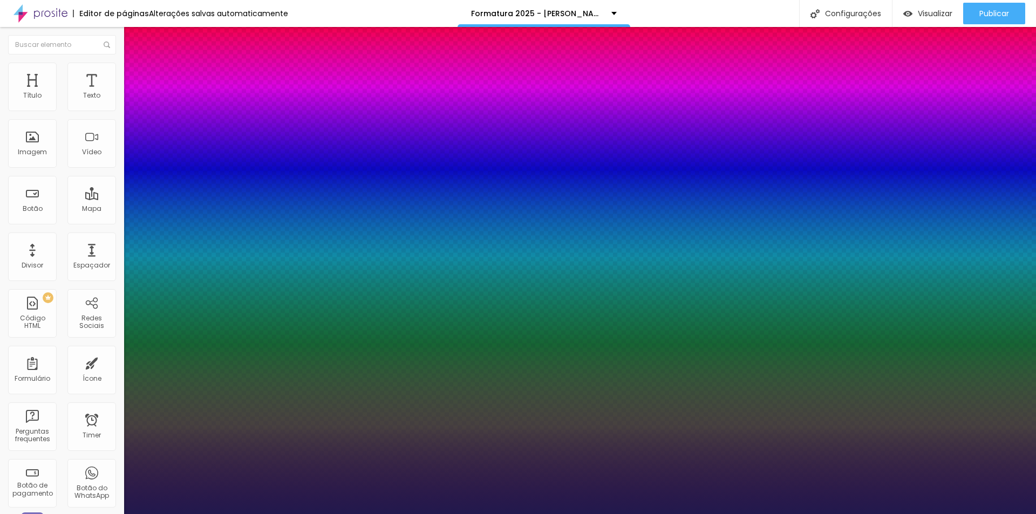
type input "25"
type input "1"
click at [960, 514] on div at bounding box center [518, 514] width 1036 height 0
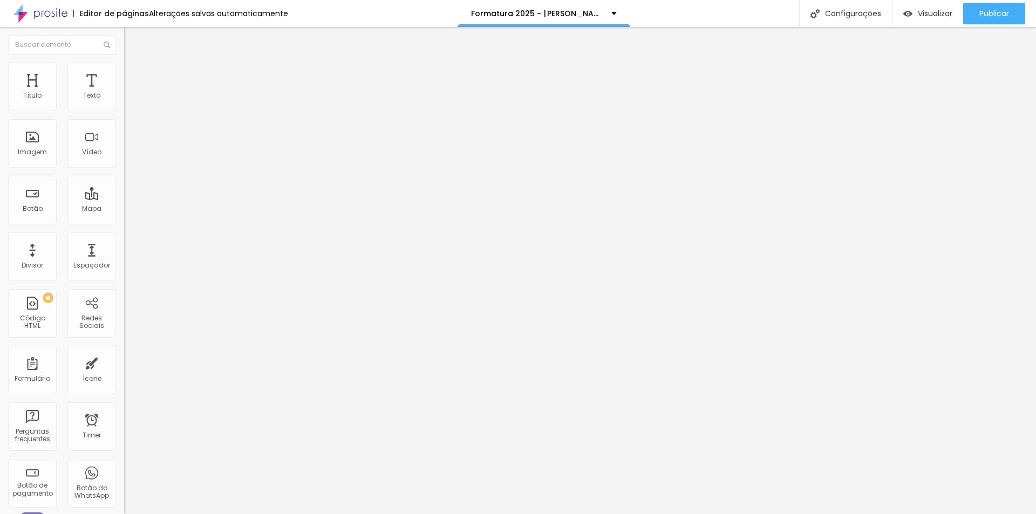
click at [128, 100] on icon "button" at bounding box center [131, 97] width 6 height 6
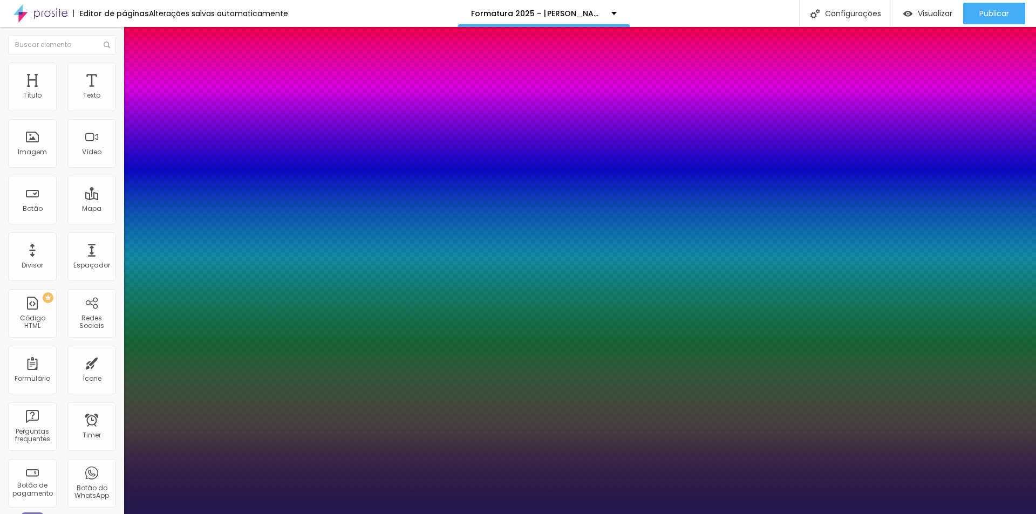
type input "1"
drag, startPoint x: 243, startPoint y: 187, endPoint x: 236, endPoint y: 185, distance: 7.2
type input "8"
type input "2"
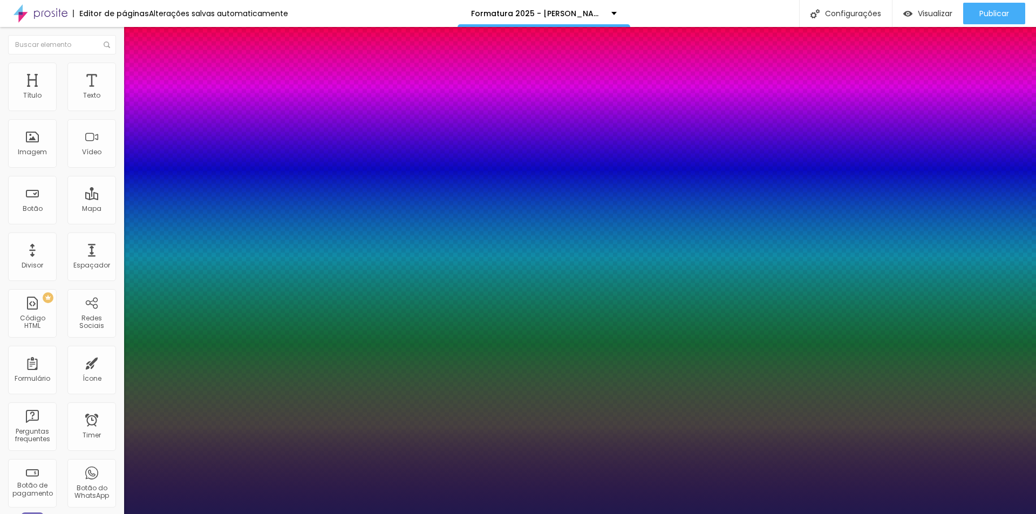
type input "1"
type input "24"
type input "1"
type input "24"
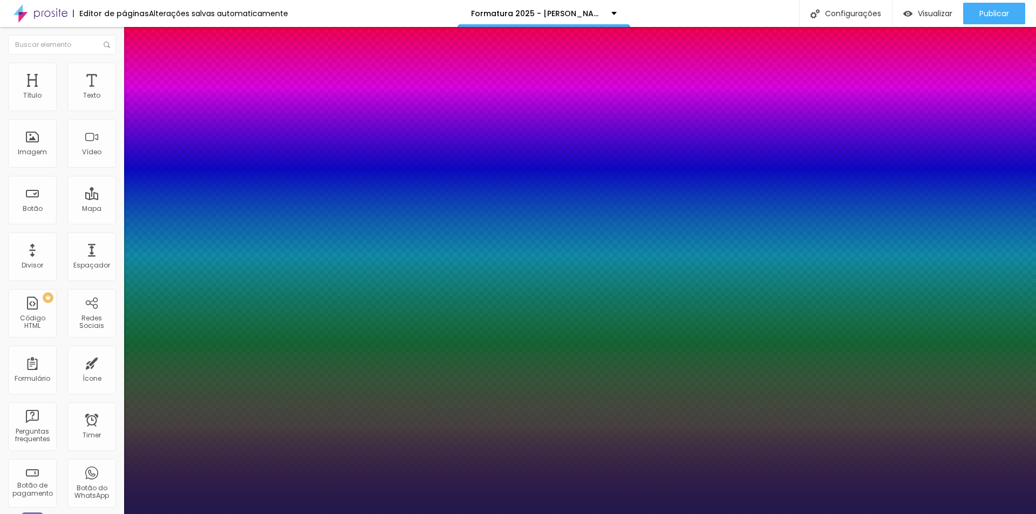
type input "1"
click at [321, 514] on div at bounding box center [518, 514] width 1036 height 0
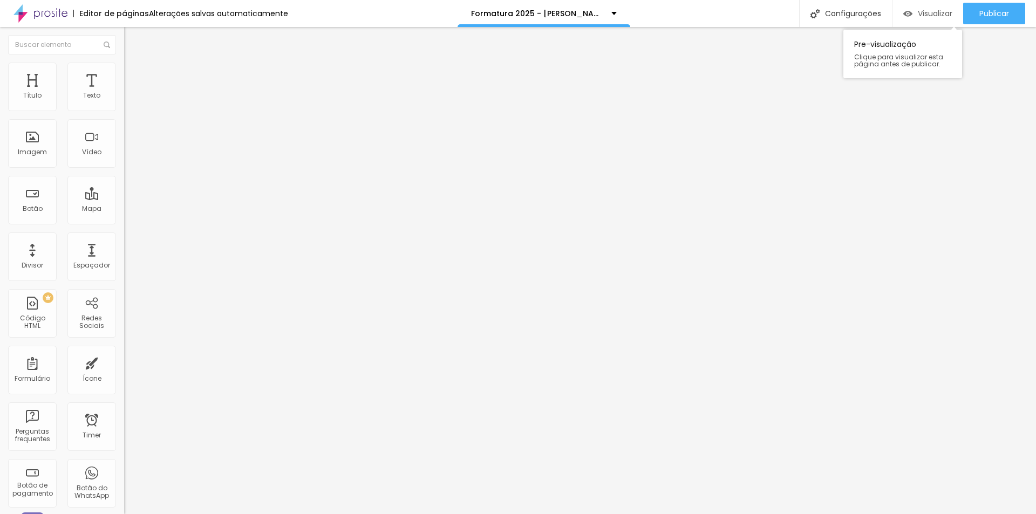
click at [928, 18] on span "Visualizar" at bounding box center [935, 13] width 35 height 9
click at [128, 100] on icon "button" at bounding box center [131, 97] width 6 height 6
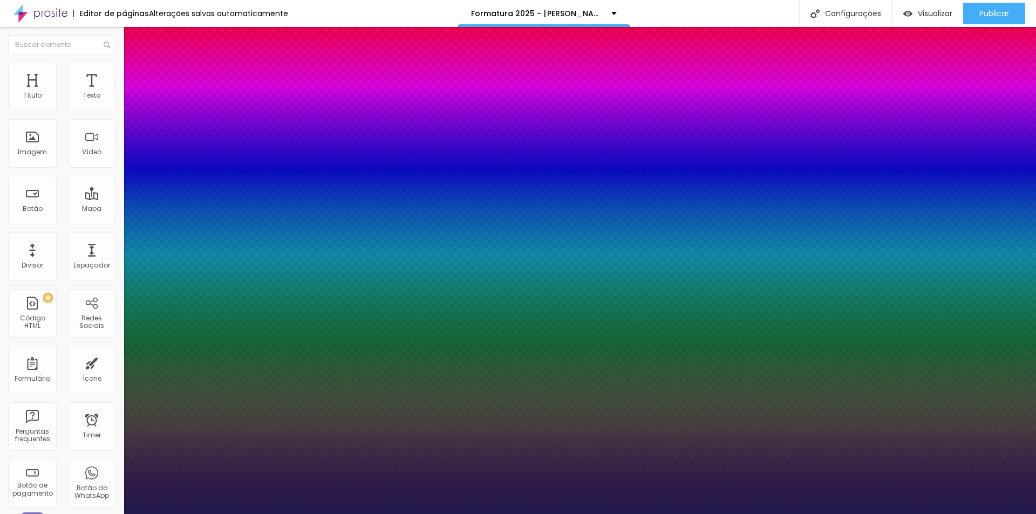
type input "1"
click at [628, 514] on div at bounding box center [518, 514] width 1036 height 0
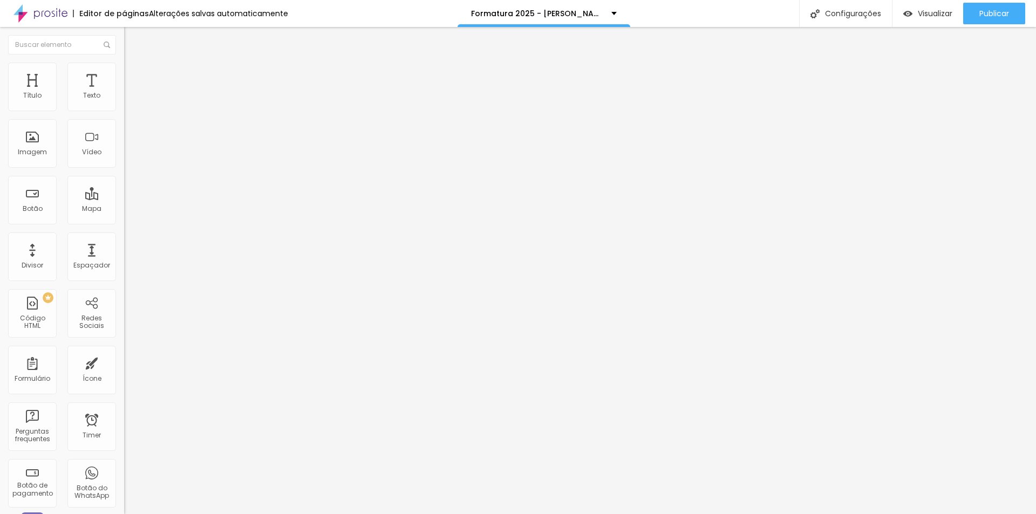
click at [124, 60] on ul "Conteúdo Estilo Avançado" at bounding box center [186, 68] width 124 height 32
click at [124, 70] on li "Estilo" at bounding box center [186, 68] width 124 height 11
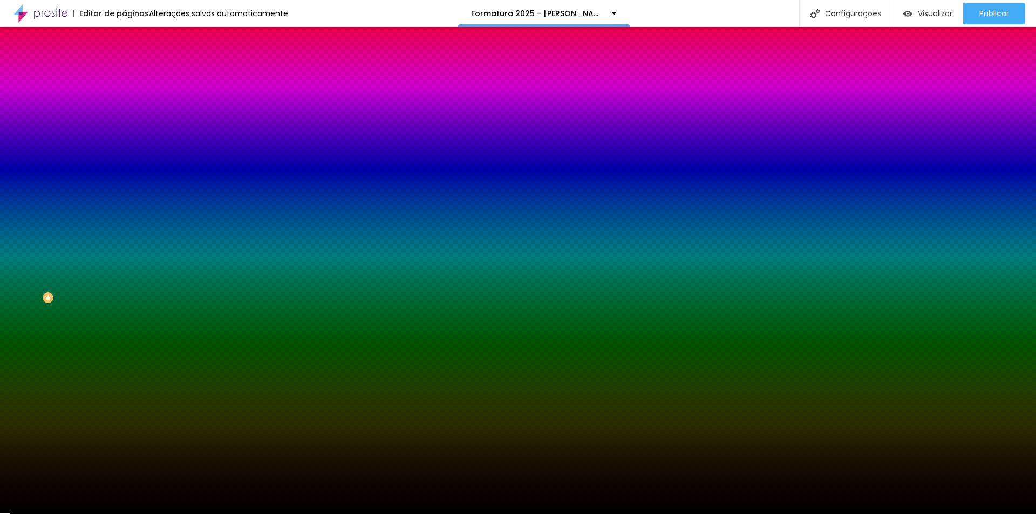
click at [129, 135] on icon "button" at bounding box center [131, 137] width 4 height 4
type input "0.1"
type input "0.6"
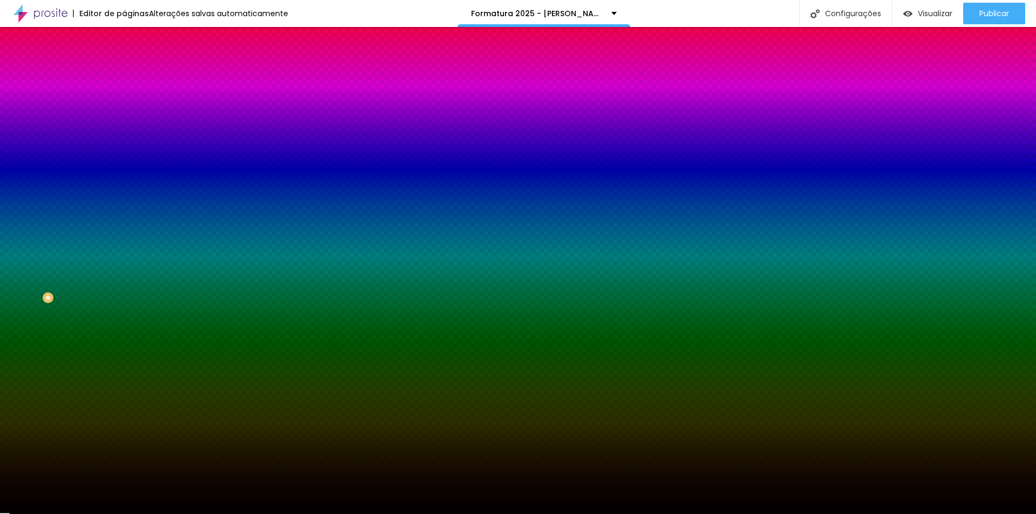
type input "0.7"
type input "0.9"
type input "1"
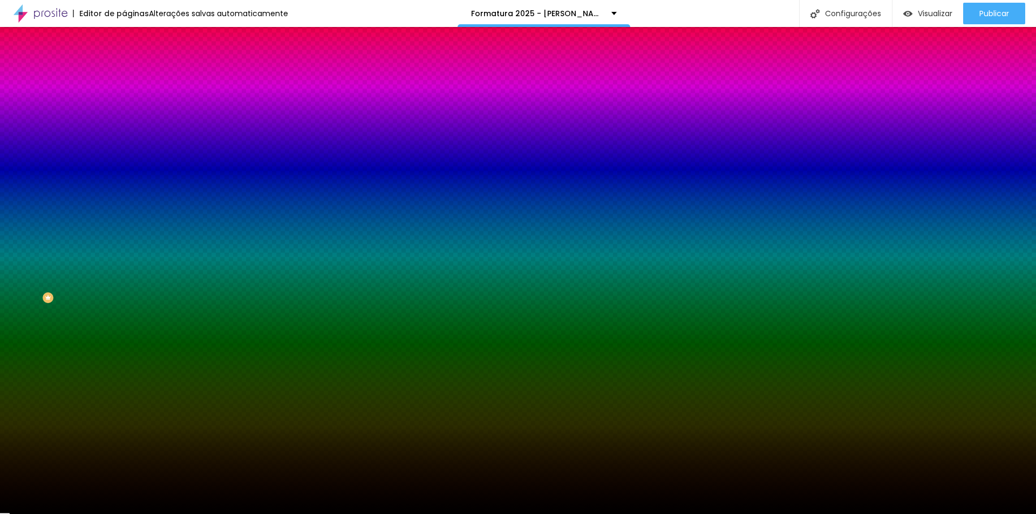
type input "1"
type input "1.5"
type input "2.8"
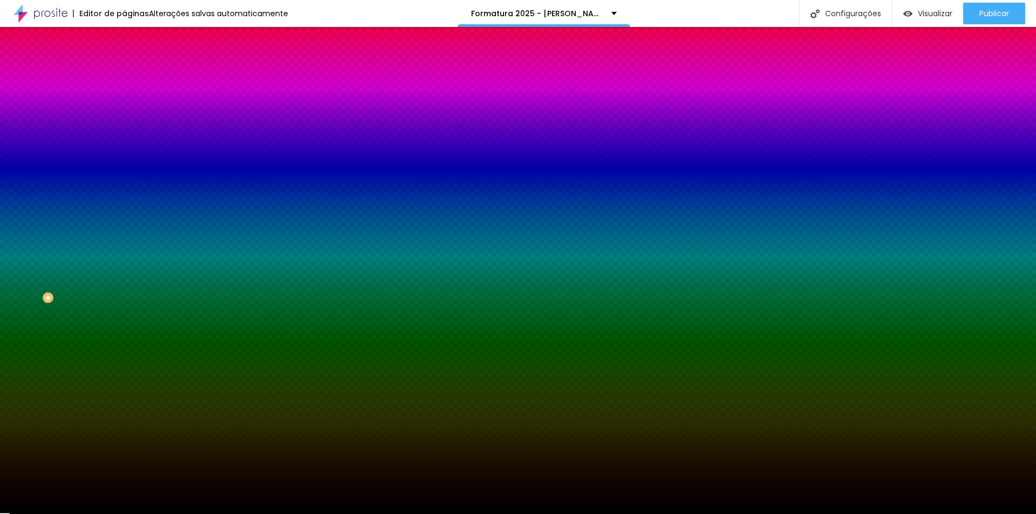
type input "2.6"
type input "2.5"
type input "2.3"
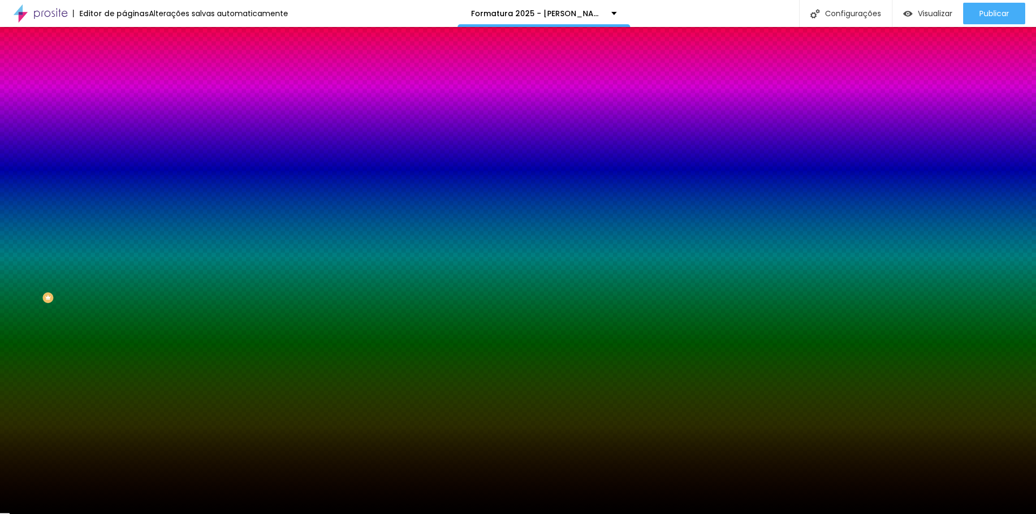
type input "2.3"
type input "2.2"
type input "2.1"
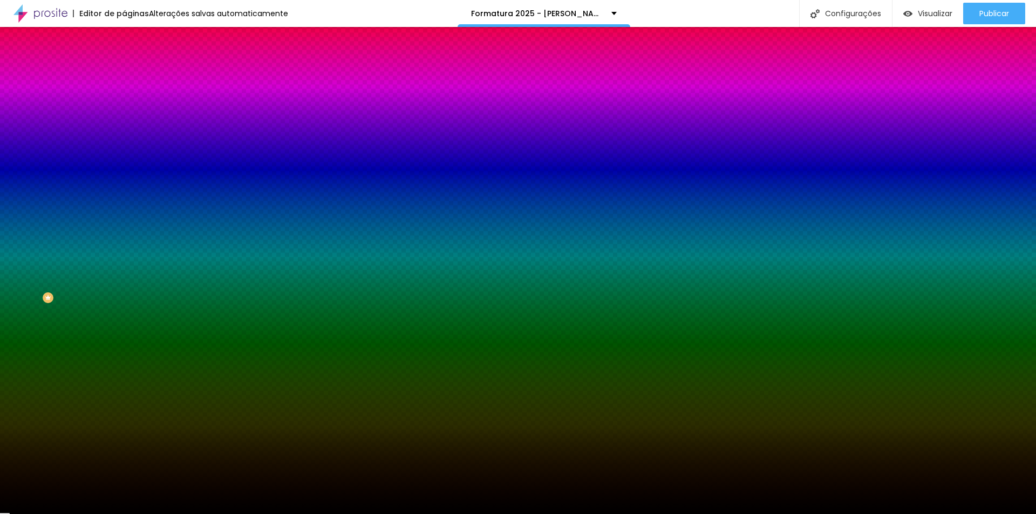
type input "1.9"
type input "1.8"
type input "1.7"
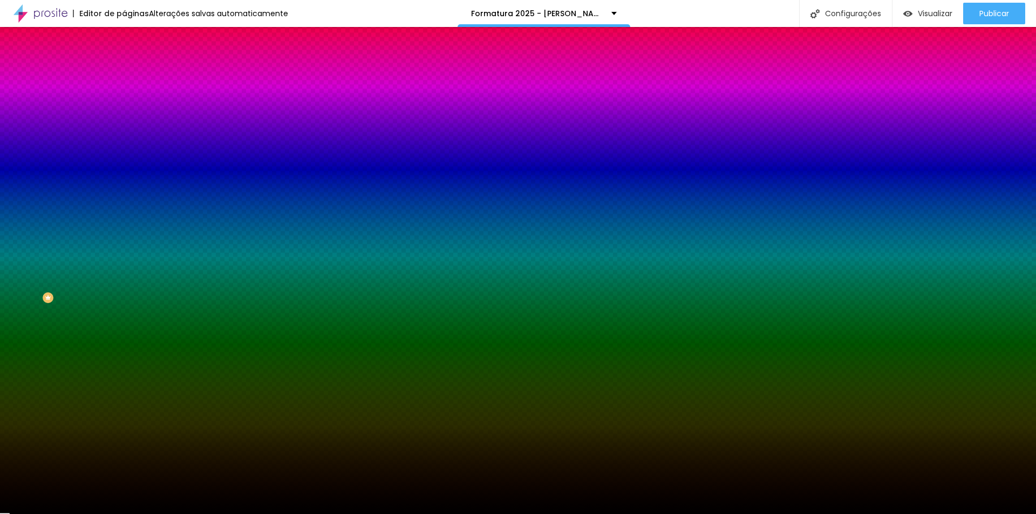
type input "1.7"
type input "1.6"
type input "1.4"
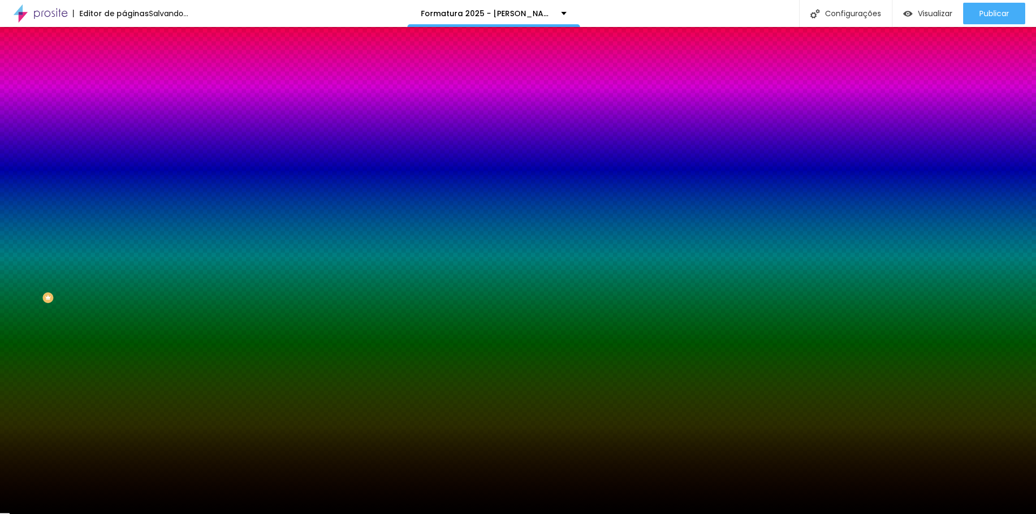
type input "1.1"
type input "1"
type input "0.8"
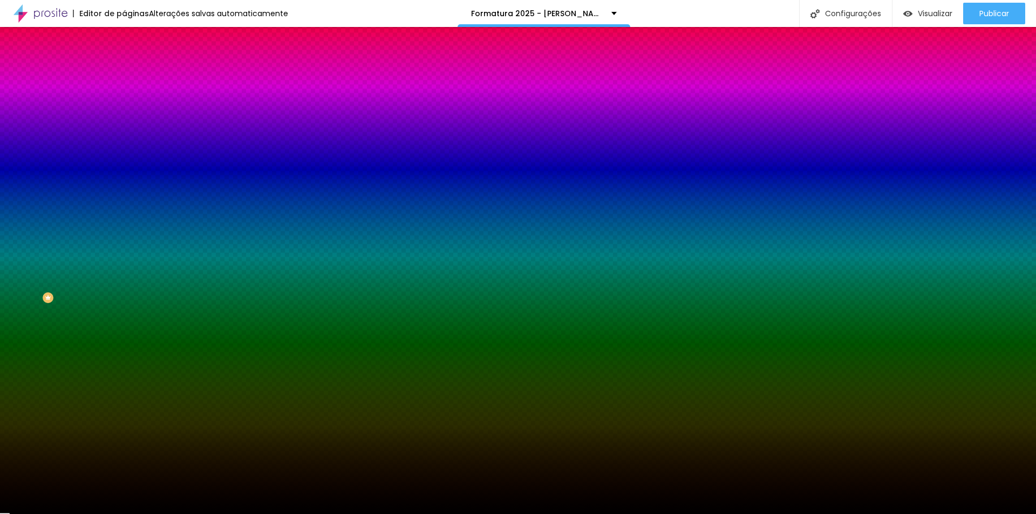
type input "0.8"
type input "0.6"
type input "0.5"
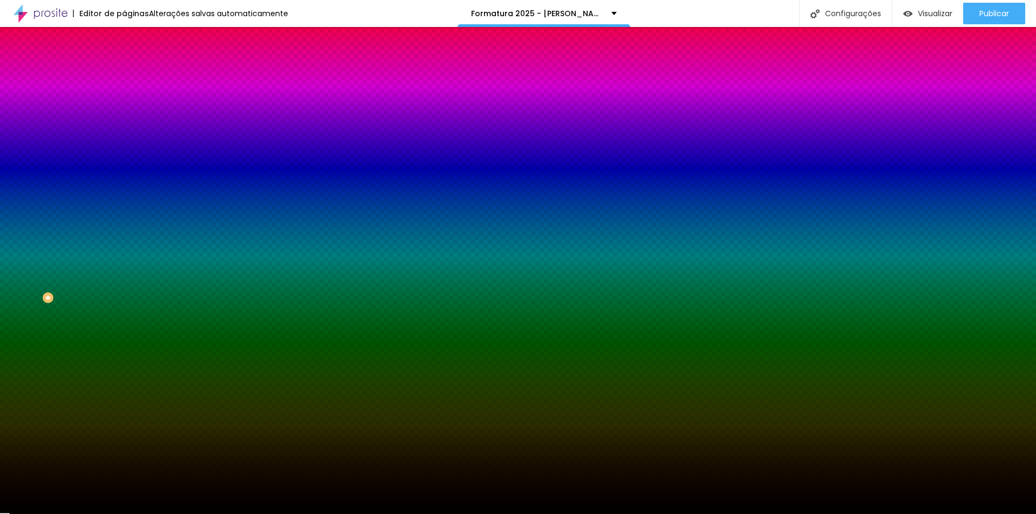
type input "0.3"
type input "0.2"
type input "0"
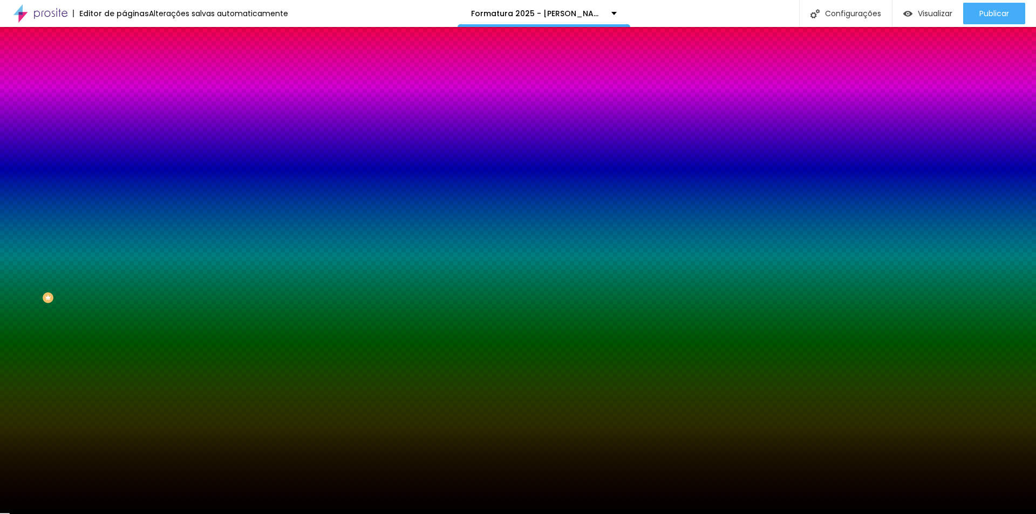
type input "0"
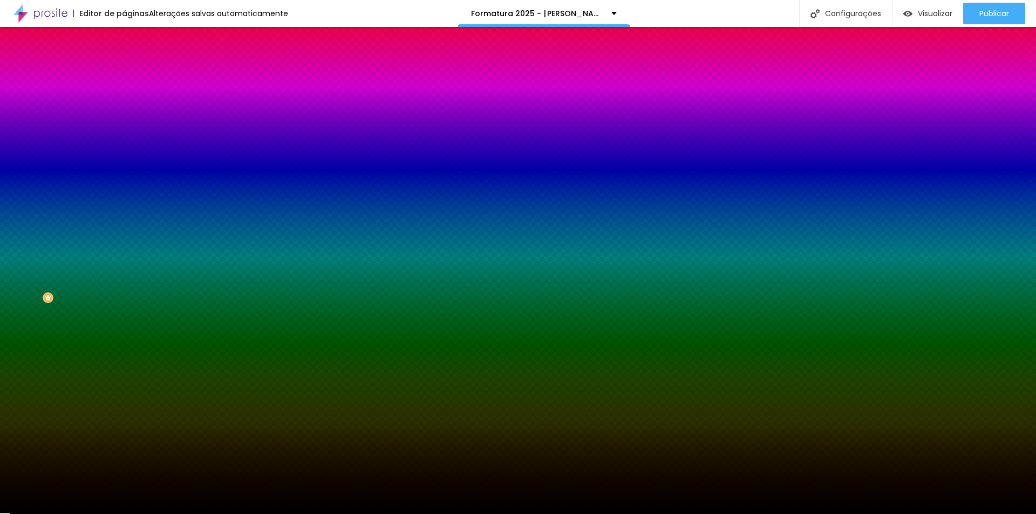
click at [54, 514] on div at bounding box center [518, 514] width 1036 height 0
click at [124, 407] on div "Borda Voltar ao padrão" at bounding box center [186, 422] width 124 height 30
click at [124, 426] on button "button" at bounding box center [131, 431] width 15 height 11
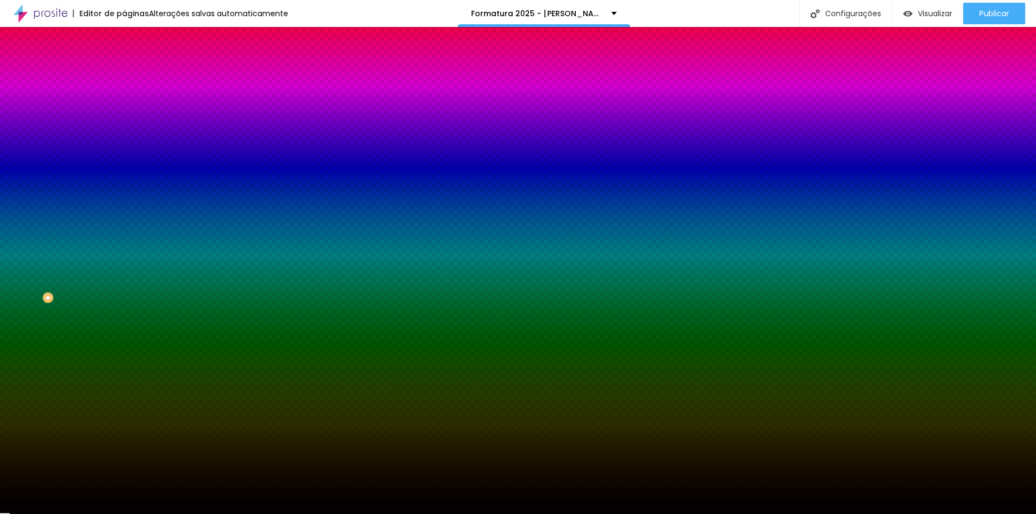
type input "1"
type input "2"
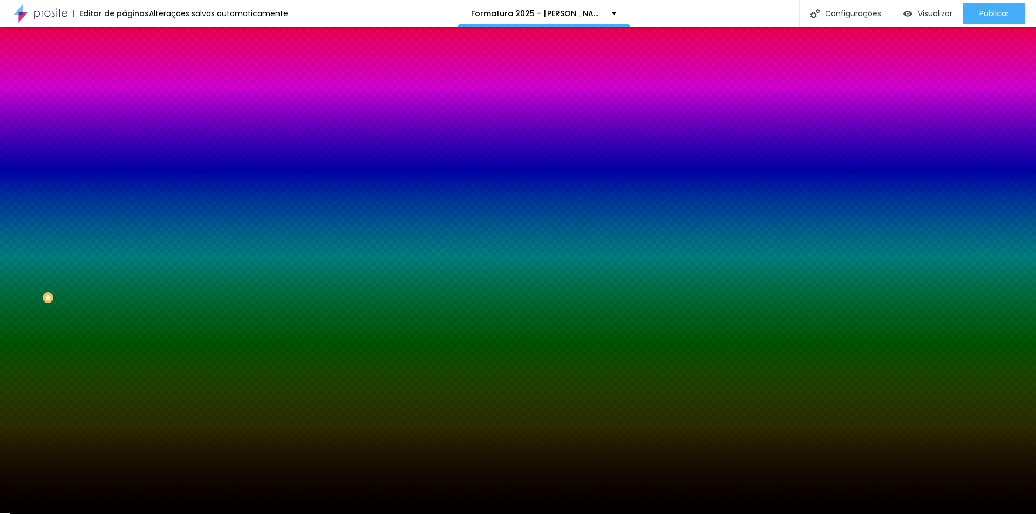
type input "1"
type input "0"
drag, startPoint x: 138, startPoint y: 322, endPoint x: 108, endPoint y: 325, distance: 30.3
type input "0"
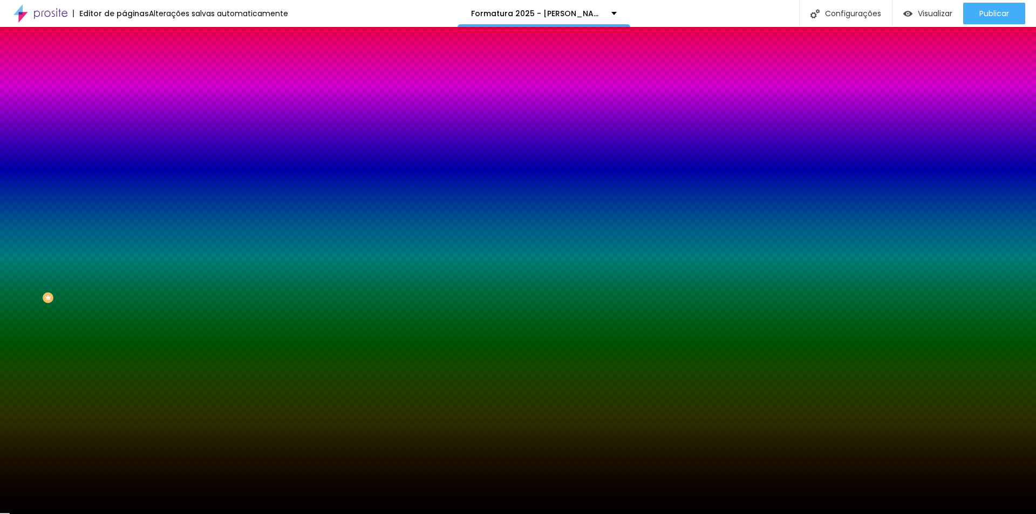
click at [44, 514] on div at bounding box center [518, 514] width 1036 height 0
click at [124, 167] on button "button" at bounding box center [131, 167] width 15 height 11
click at [67, 514] on div at bounding box center [518, 514] width 1036 height 0
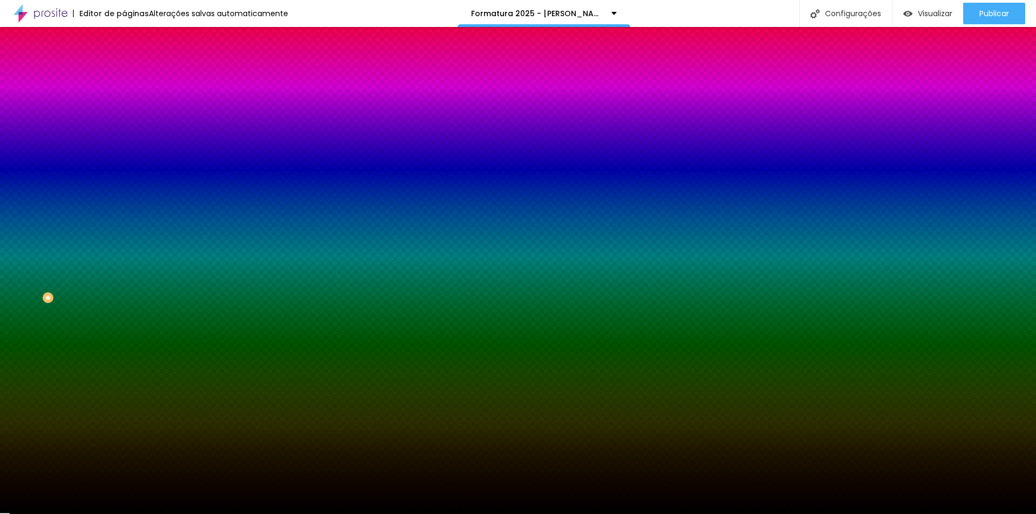
click at [124, 73] on li "Avançado" at bounding box center [186, 78] width 124 height 11
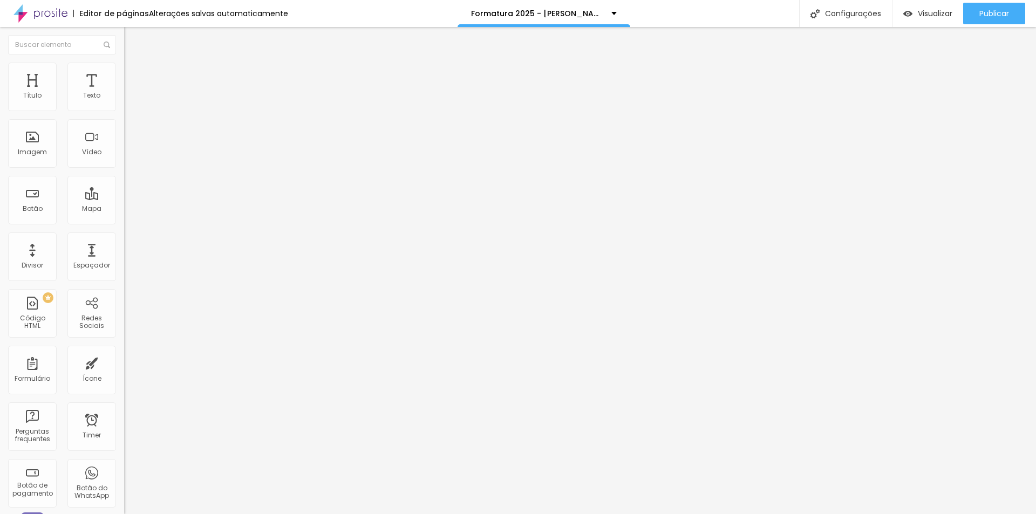
click at [124, 71] on ul "Conteúdo Estilo Avançado" at bounding box center [186, 68] width 124 height 32
click at [124, 71] on li "Estilo" at bounding box center [186, 68] width 124 height 11
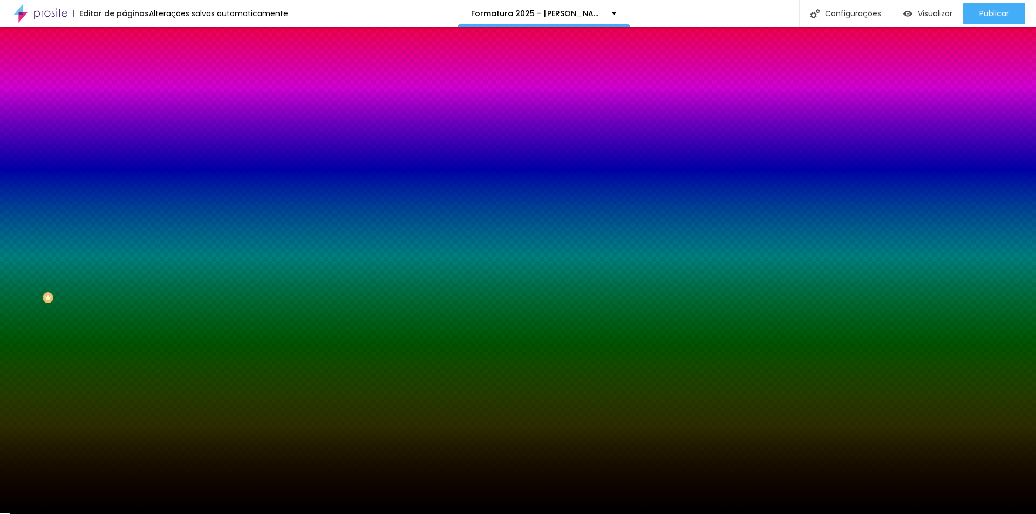
click at [124, 63] on li "Conteúdo" at bounding box center [186, 57] width 124 height 11
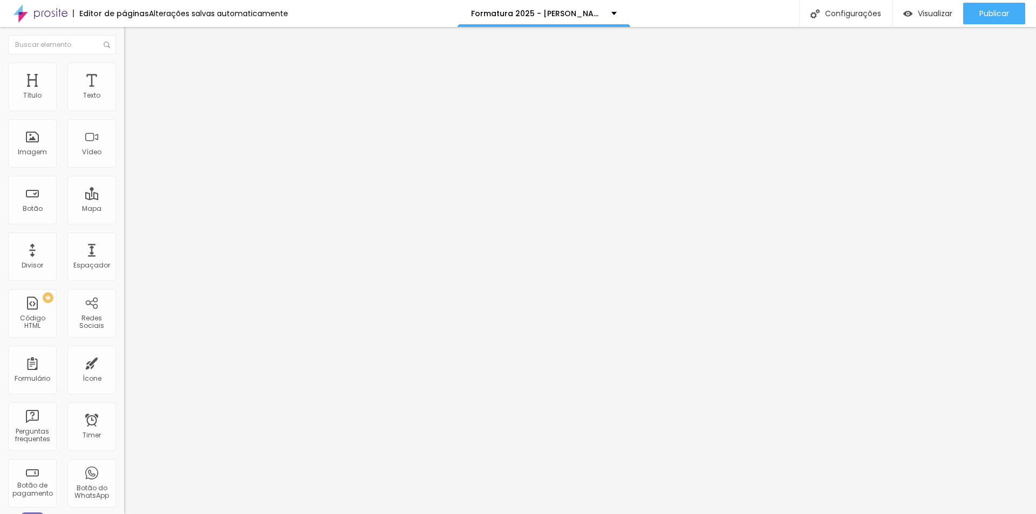
click at [124, 241] on div "Abrir em uma nova aba" at bounding box center [186, 238] width 124 height 5
click at [606, 12] on div "Formatura 2025 - [PERSON_NAME]" at bounding box center [544, 14] width 146 height 8
click at [124, 72] on li "Estilo" at bounding box center [186, 68] width 124 height 11
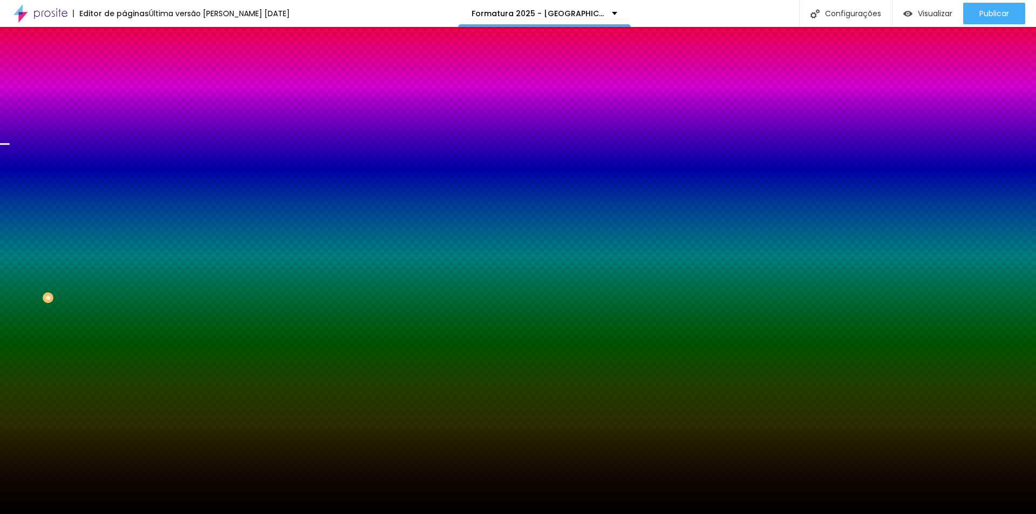
click at [124, 99] on span "Trocar imagem" at bounding box center [153, 94] width 59 height 9
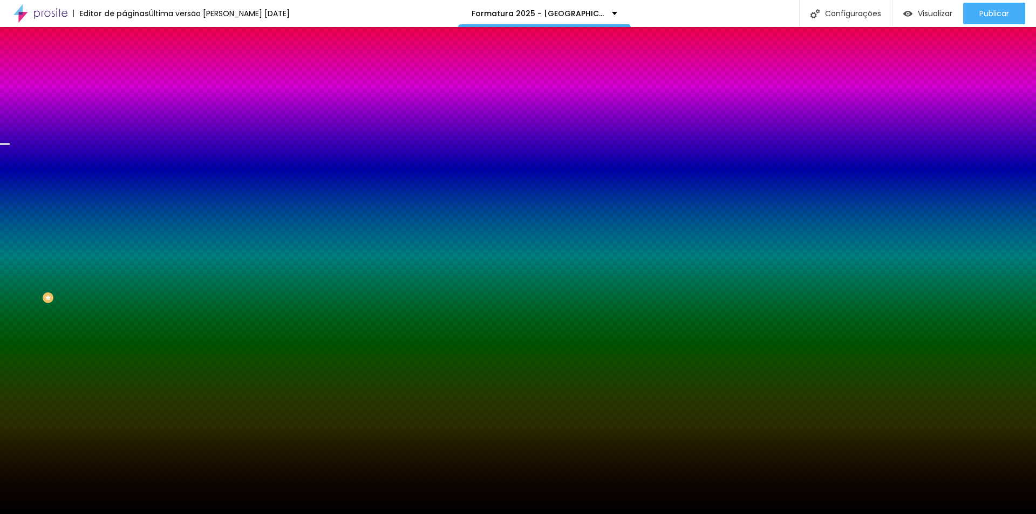
click at [240, 514] on div "Subindo 1/1 arquivos" at bounding box center [518, 517] width 1036 height 6
click at [238, 514] on div at bounding box center [518, 521] width 1036 height 0
click at [124, 99] on span "Trocar imagem" at bounding box center [153, 94] width 59 height 9
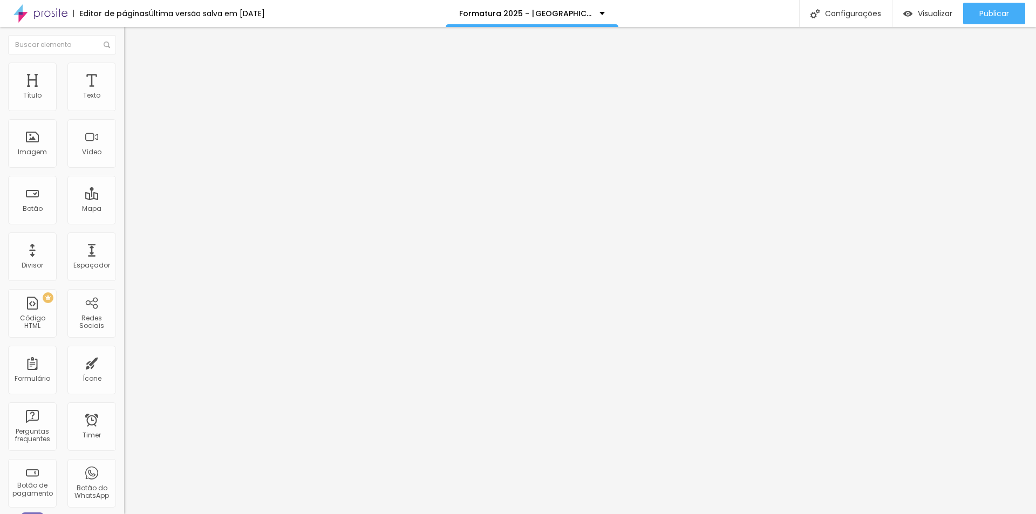
click at [124, 66] on li "Estilo" at bounding box center [186, 68] width 124 height 11
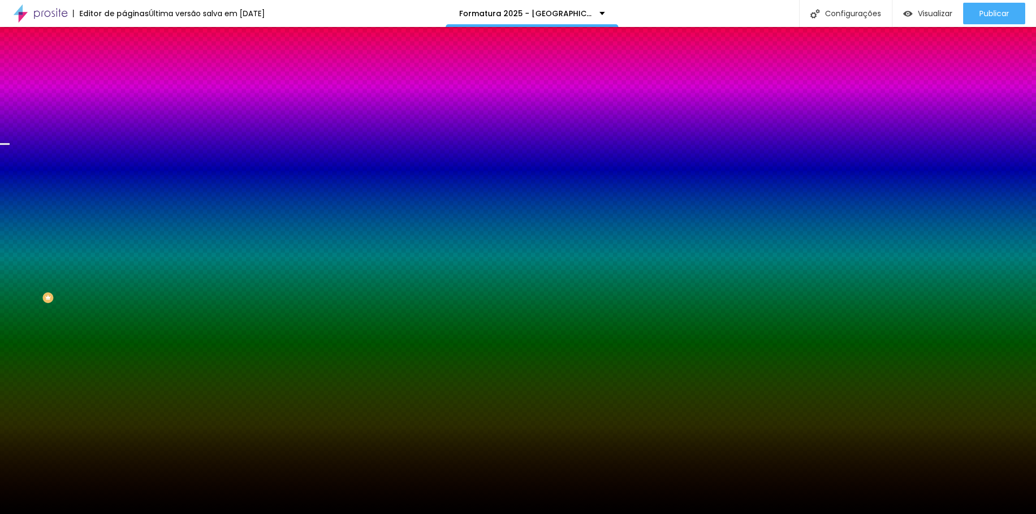
click at [124, 99] on span "Trocar imagem" at bounding box center [153, 94] width 59 height 9
click at [124, 158] on input "#000000" at bounding box center [188, 152] width 129 height 11
click at [124, 147] on div at bounding box center [186, 147] width 124 height 0
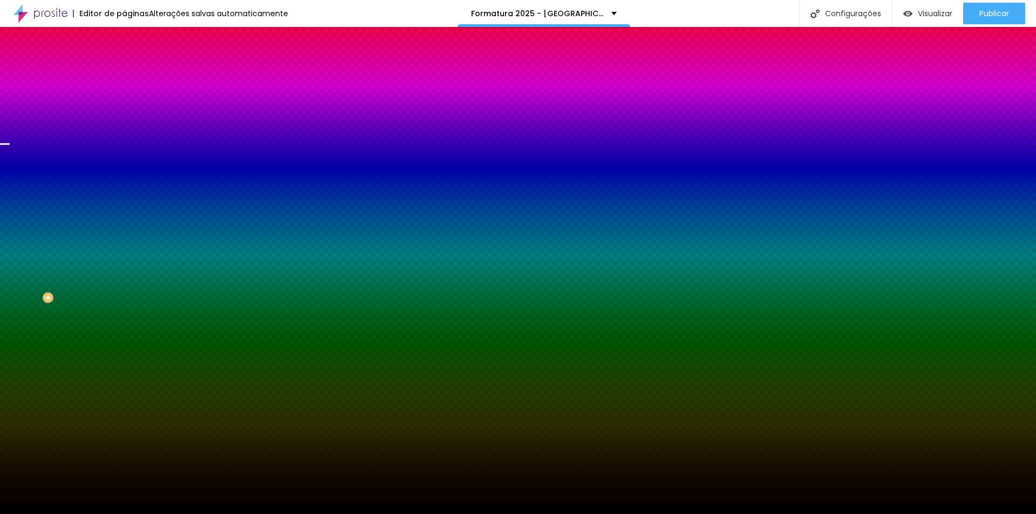
click at [128, 143] on icon "button" at bounding box center [132, 140] width 8 height 8
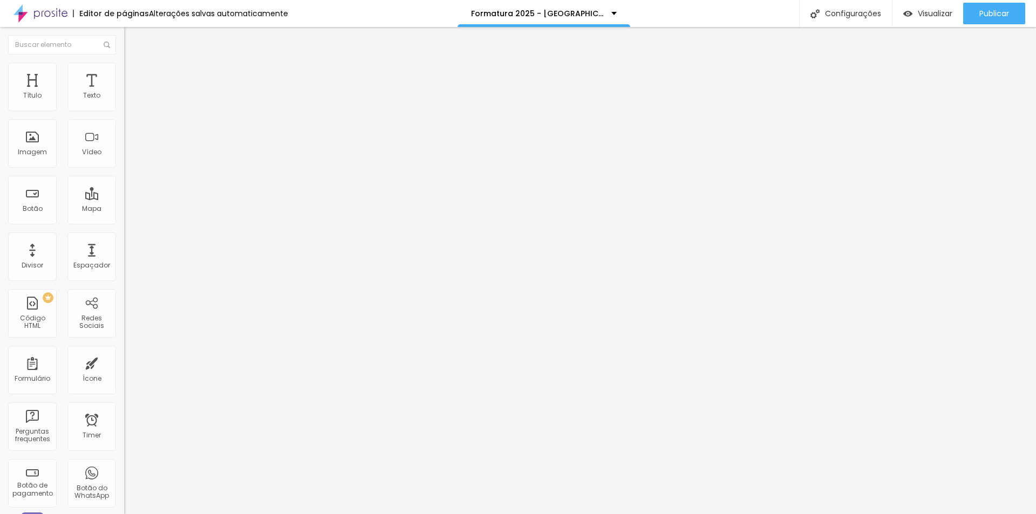
click at [124, 63] on li "Estilo" at bounding box center [186, 68] width 124 height 11
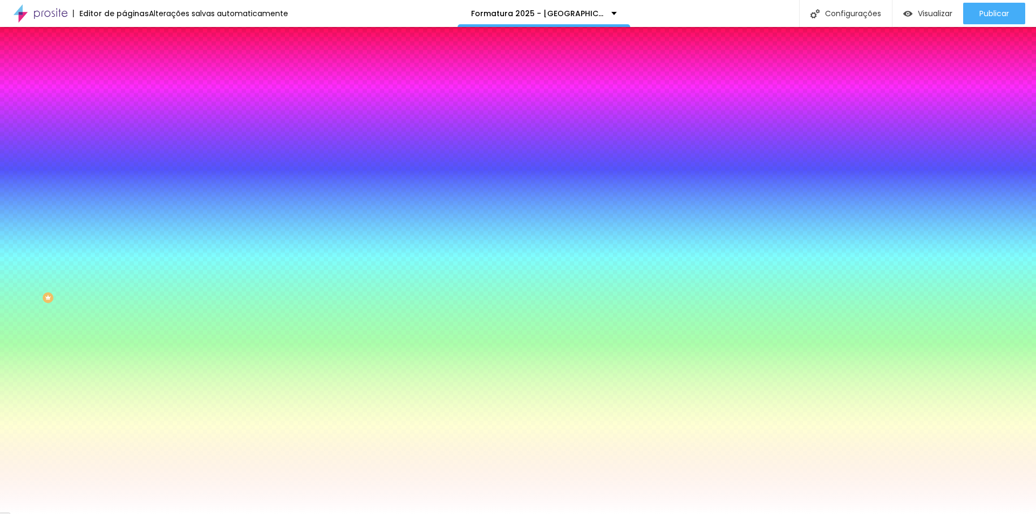
click at [128, 280] on icon "button" at bounding box center [131, 276] width 6 height 6
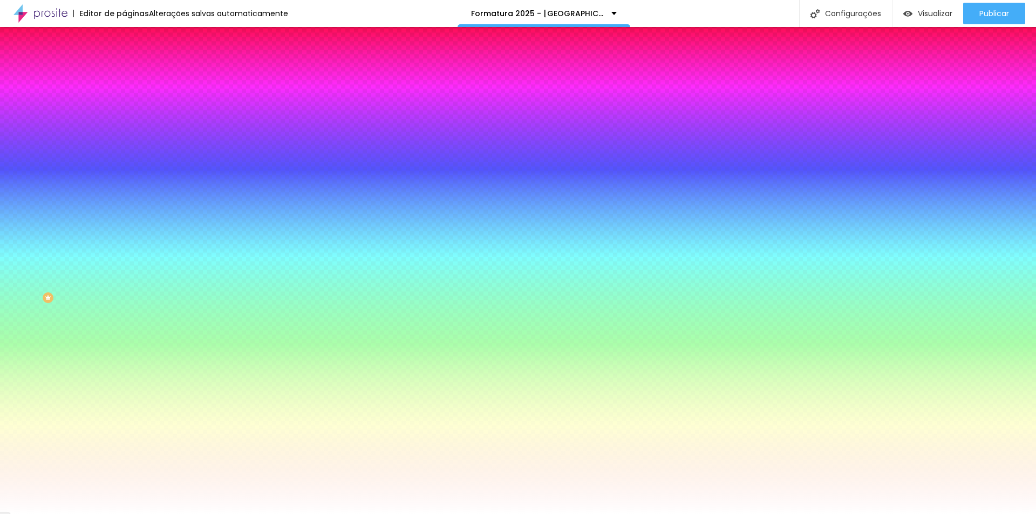
type input "1"
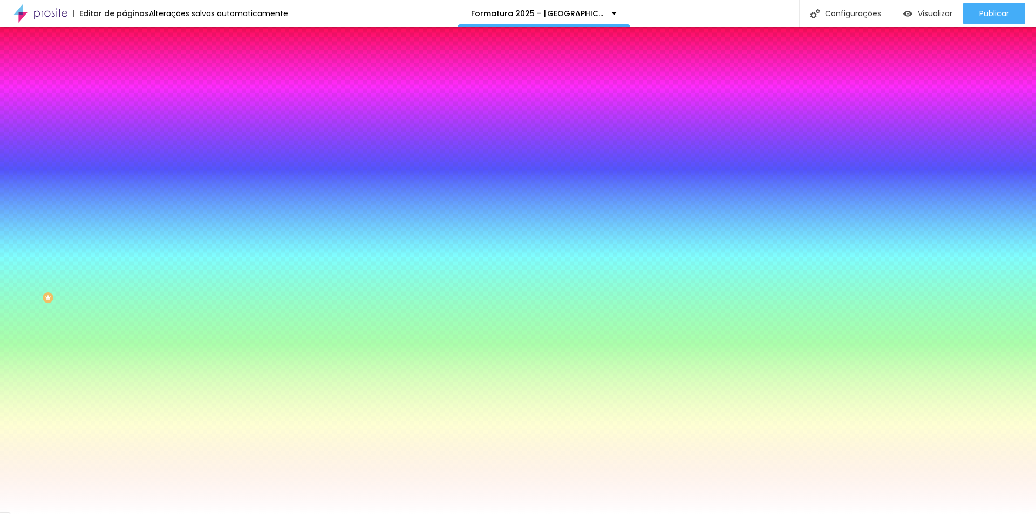
type input "1"
type input "2"
type input "3"
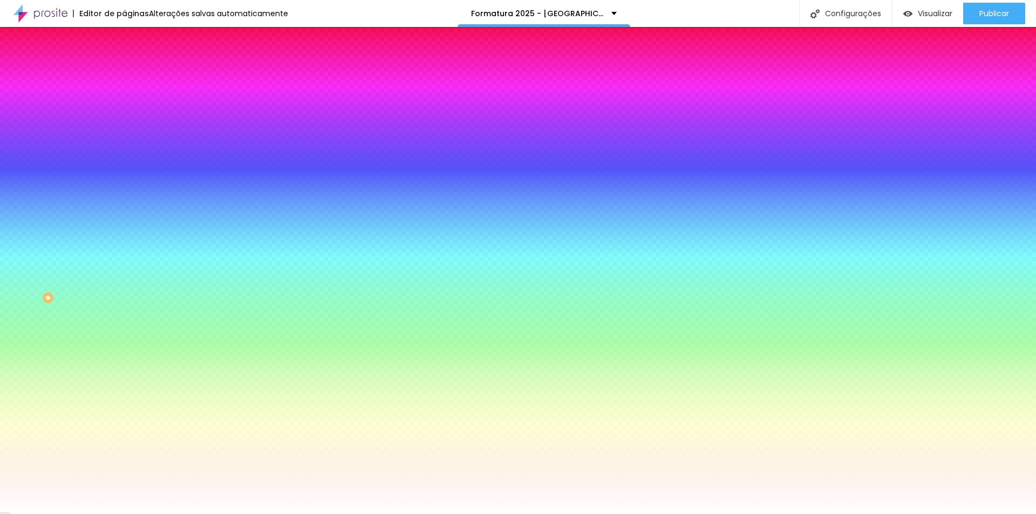
type input "2"
type input "1"
type input "0"
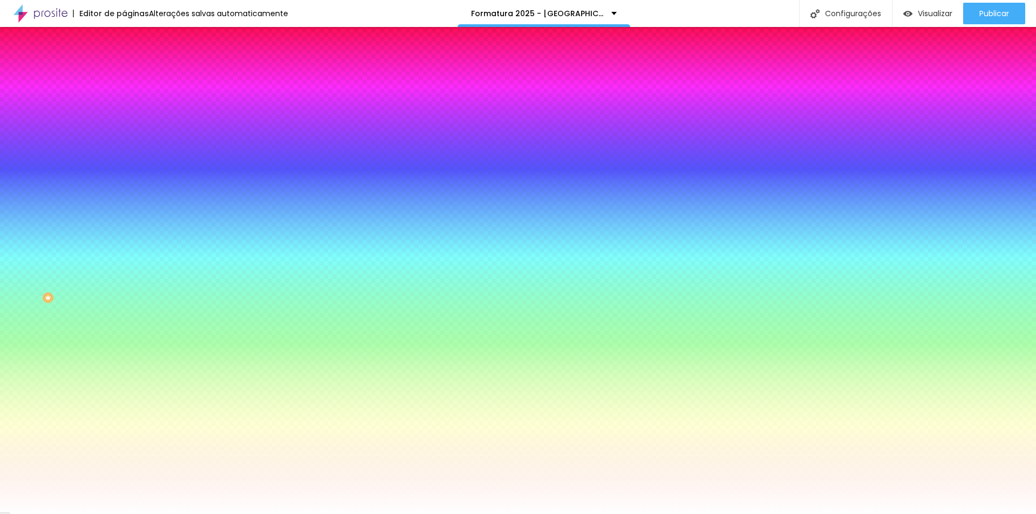
type input "0"
drag, startPoint x: 118, startPoint y: 354, endPoint x: 107, endPoint y: 355, distance: 11.4
drag, startPoint x: 225, startPoint y: 341, endPoint x: 208, endPoint y: 340, distance: 17.8
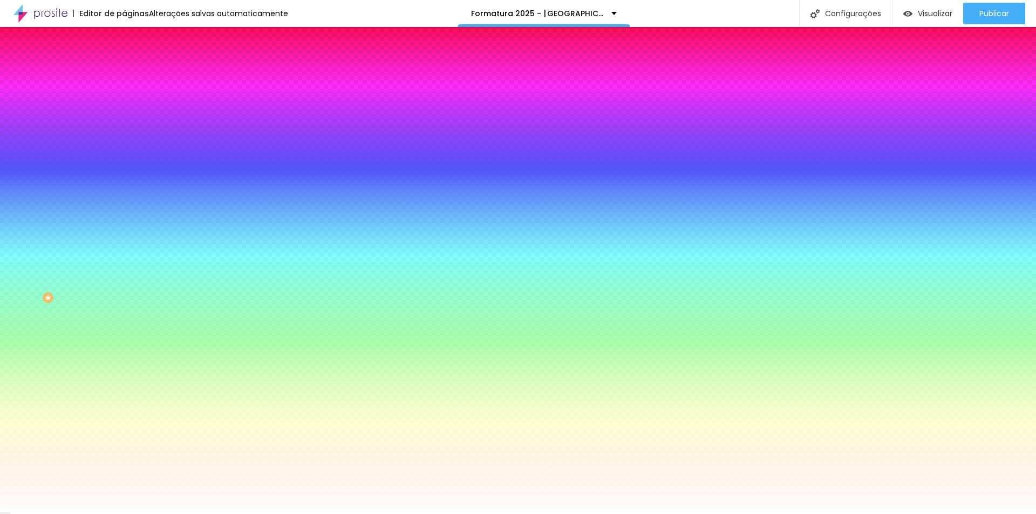
type input "5"
type input "3"
type input "1"
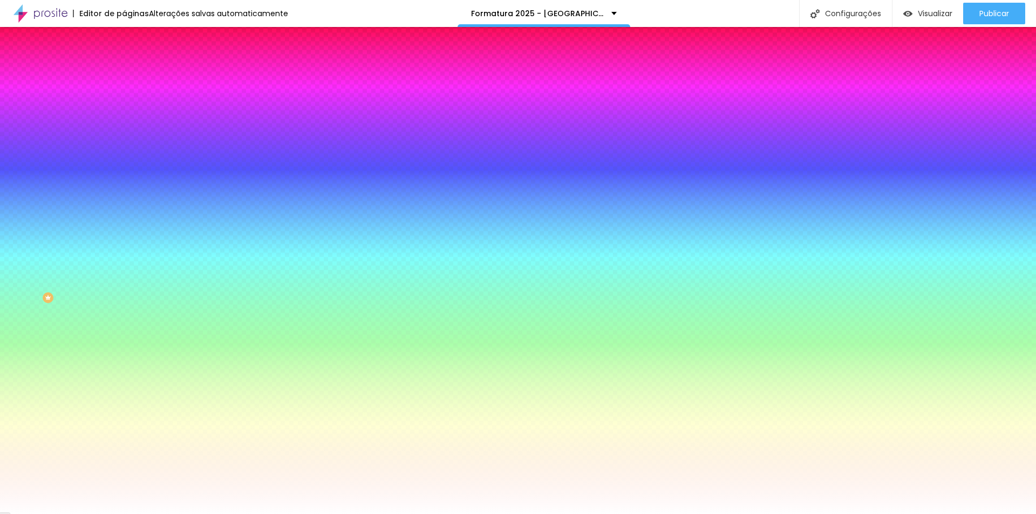
type input "1"
drag, startPoint x: 163, startPoint y: 433, endPoint x: 147, endPoint y: 427, distance: 17.1
click at [147, 427] on div at bounding box center [518, 257] width 1036 height 514
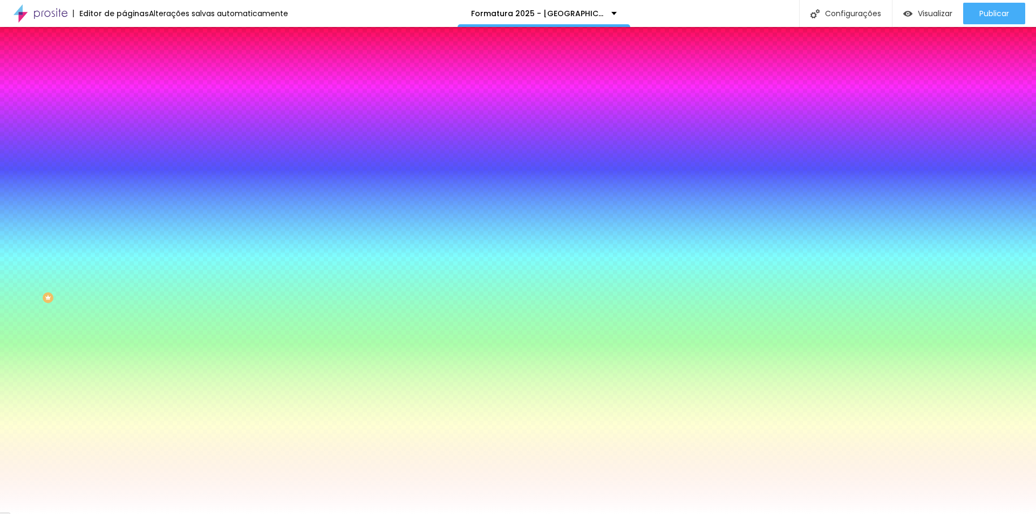
type input "#EAE8E8"
click at [10, 43] on div at bounding box center [9, 42] width 2 height 2
type input "1"
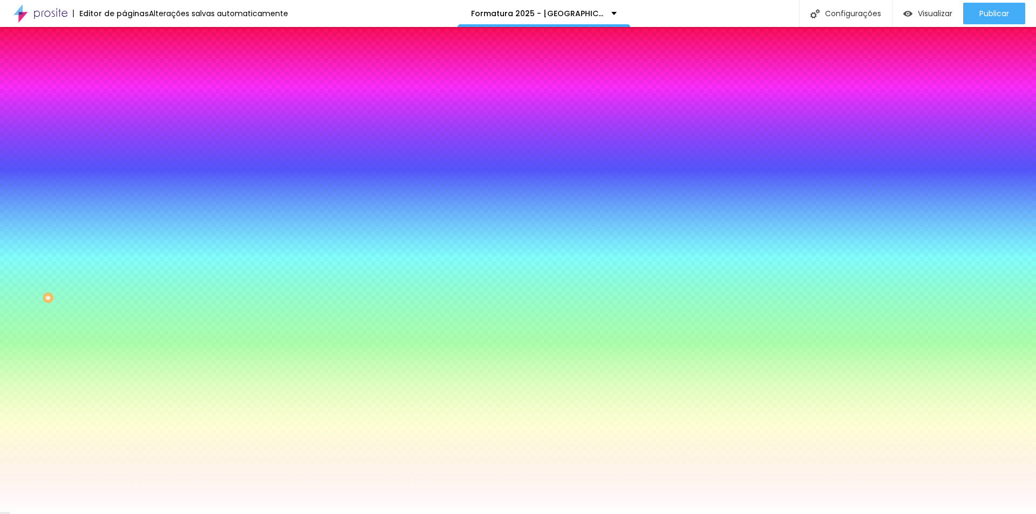
type input "2"
type input "3"
type input "4"
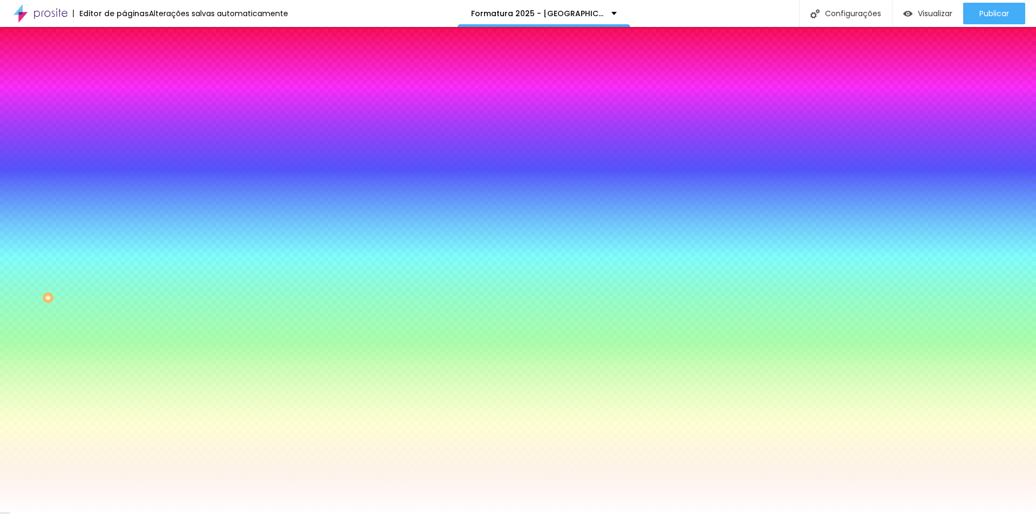
type input "4"
type input "5"
type input "6"
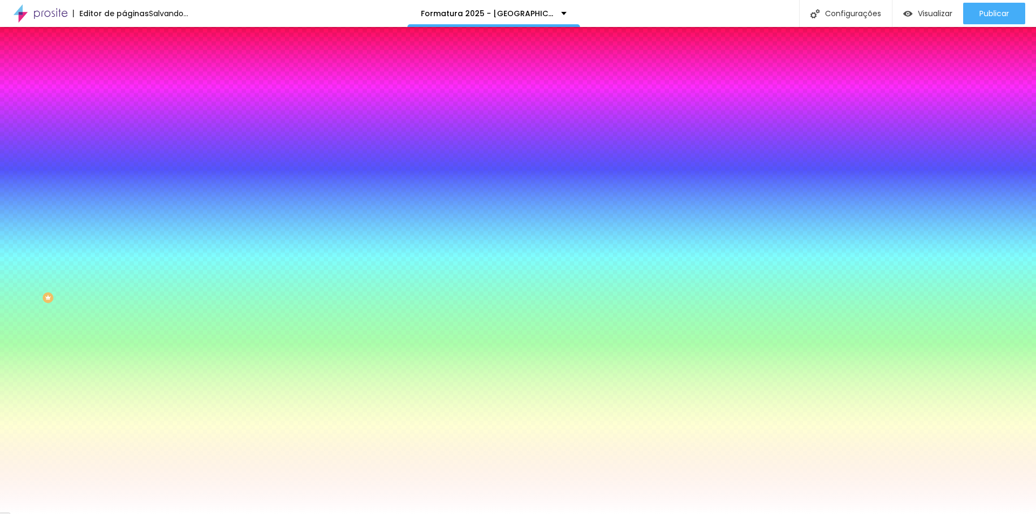
type input "8"
type input "11"
type input "12"
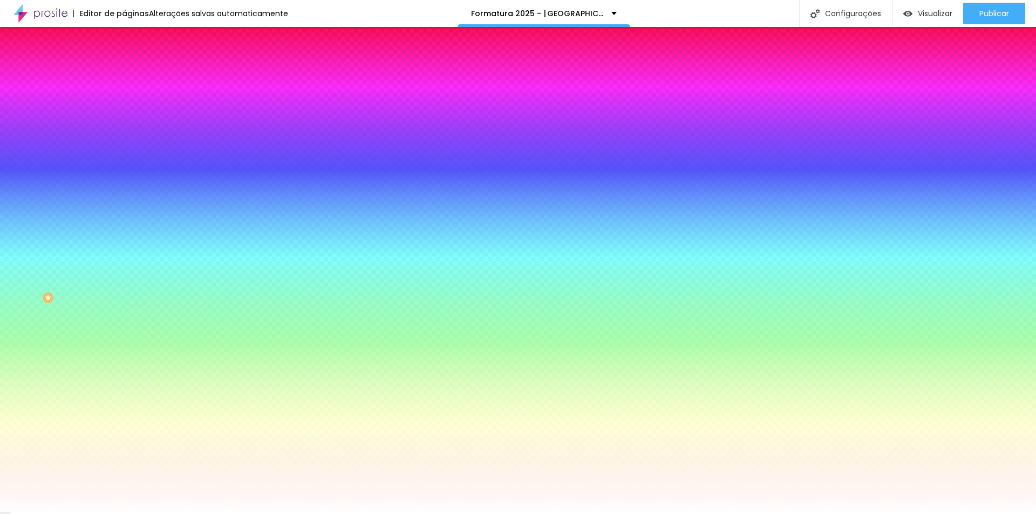
drag, startPoint x: 115, startPoint y: 323, endPoint x: 165, endPoint y: 323, distance: 49.1
type input "12"
click at [224, 514] on div at bounding box center [518, 514] width 1036 height 0
click at [128, 118] on icon "button" at bounding box center [131, 114] width 6 height 6
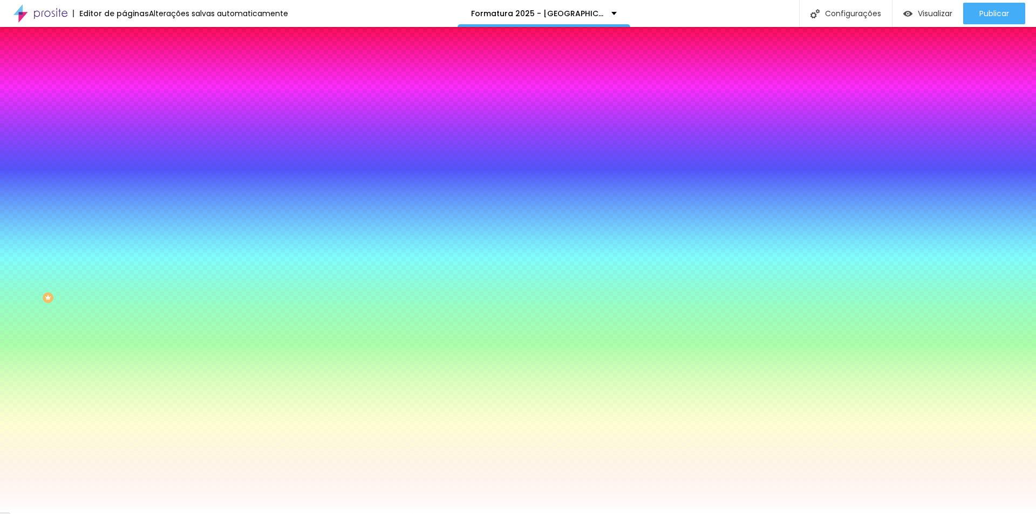
click at [180, 514] on div at bounding box center [518, 514] width 1036 height 0
click at [134, 76] on span "Avançado" at bounding box center [152, 80] width 36 height 9
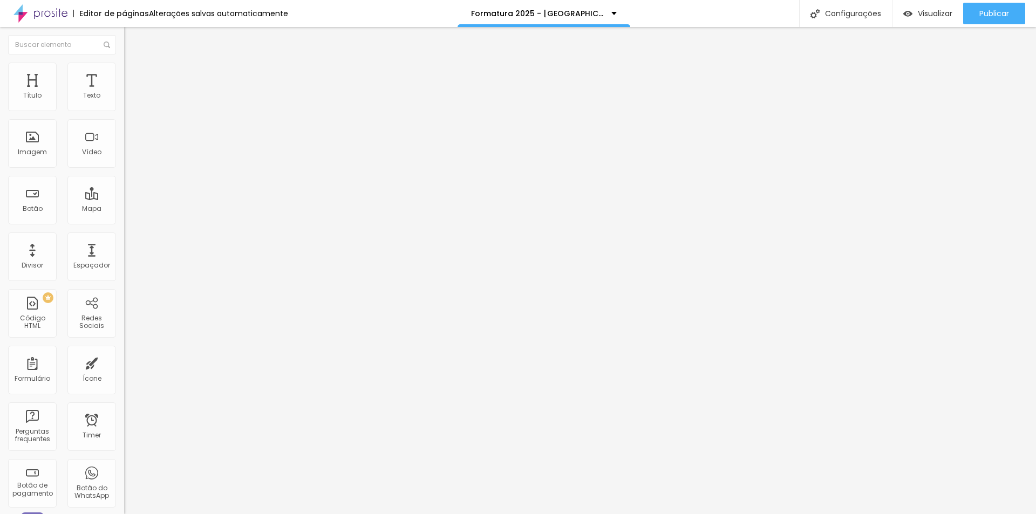
type input "13"
type input "9"
type input "7"
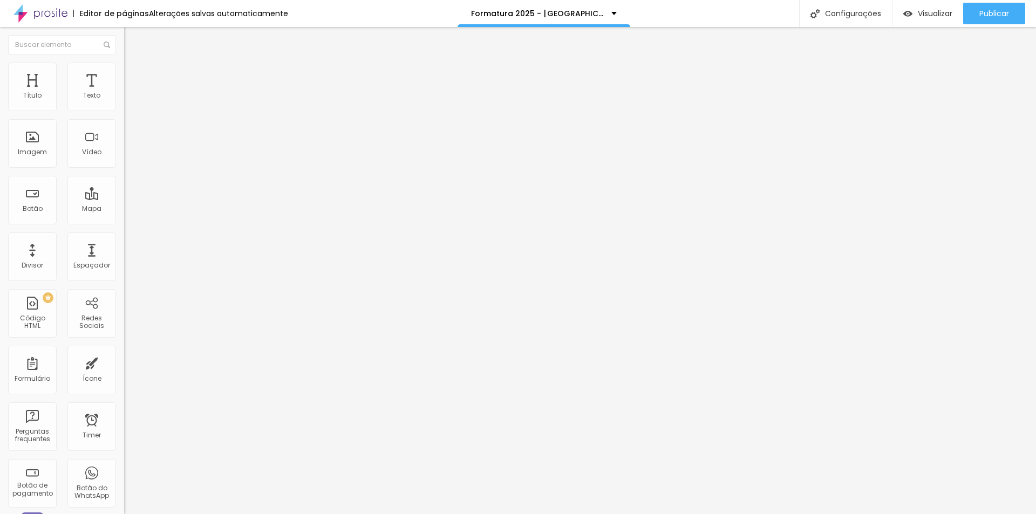
type input "7"
type input "4"
type input "1"
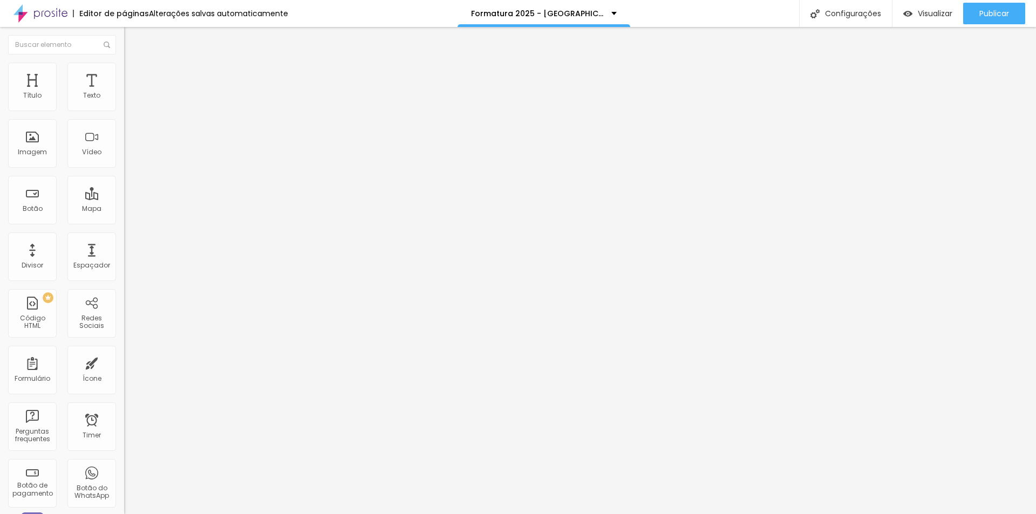
type input "0"
type input "5"
type input "16"
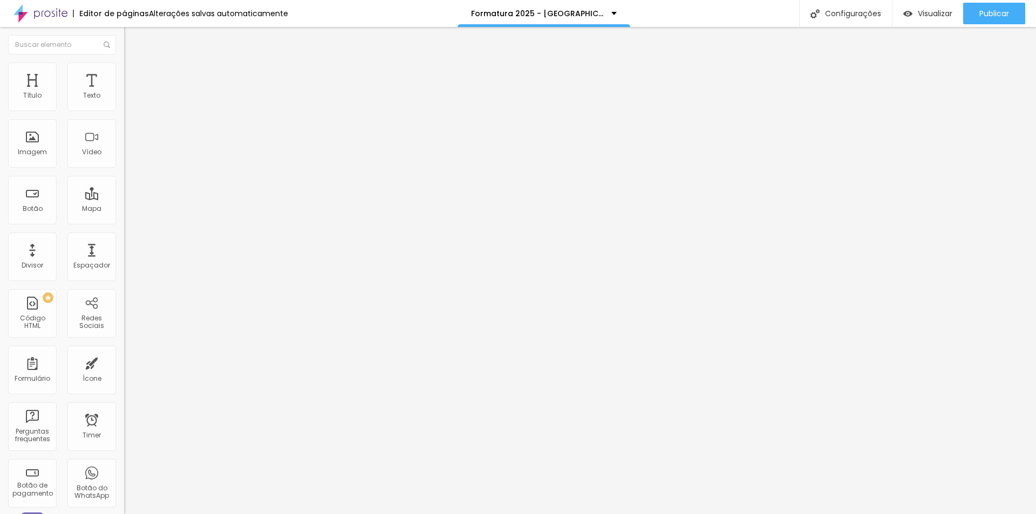
type input "16"
type input "39"
type input "49"
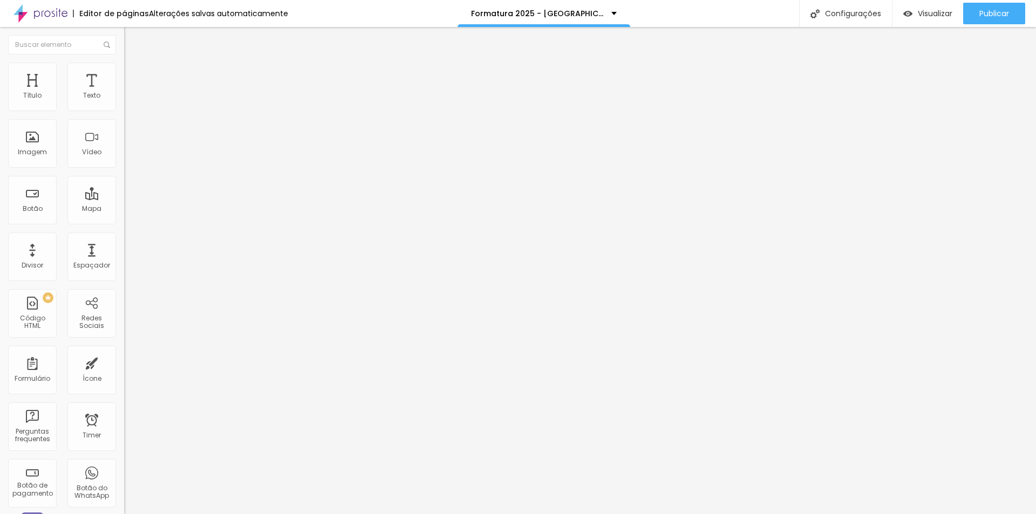
type input "50"
type input "53"
type input "56"
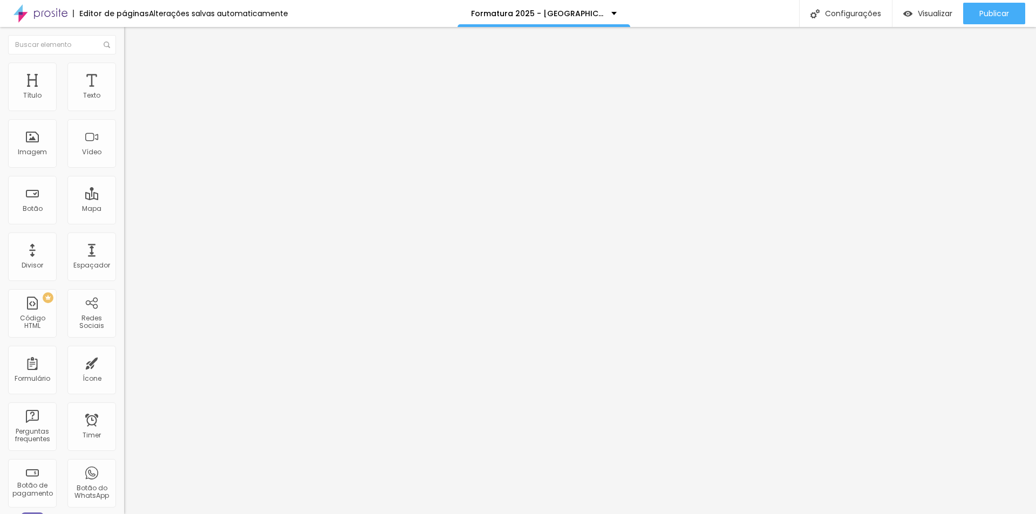
type input "56"
type input "58"
type input "63"
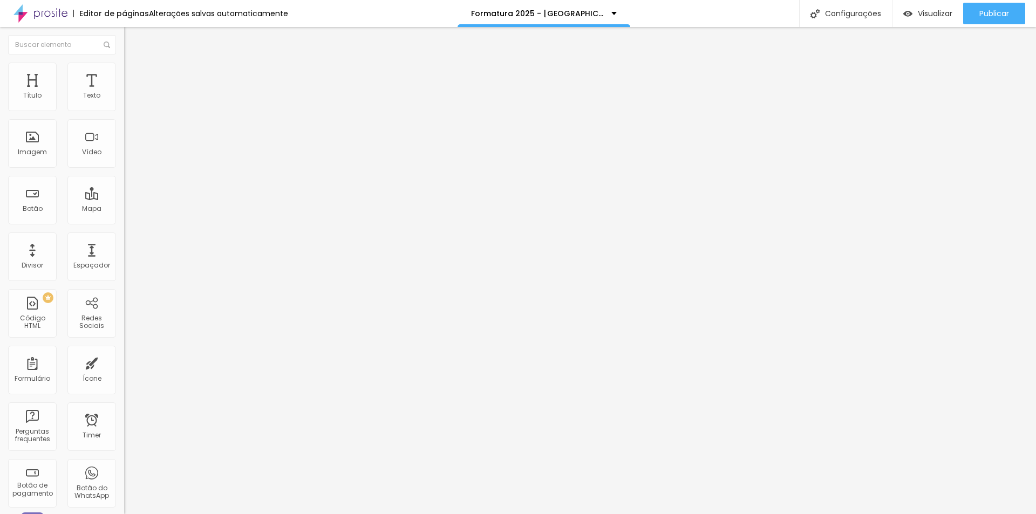
type input "72"
type input "79"
type input "84"
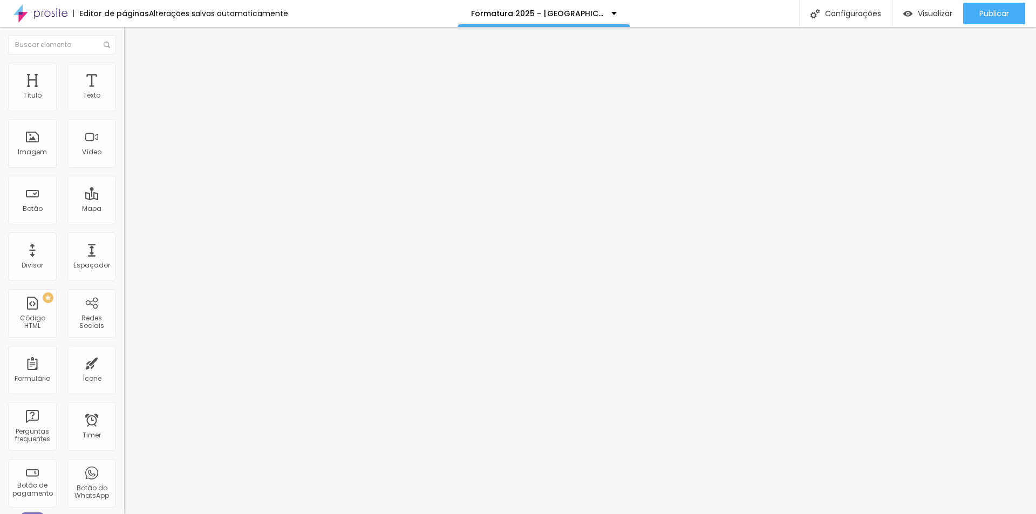
type input "84"
type input "91"
type input "96"
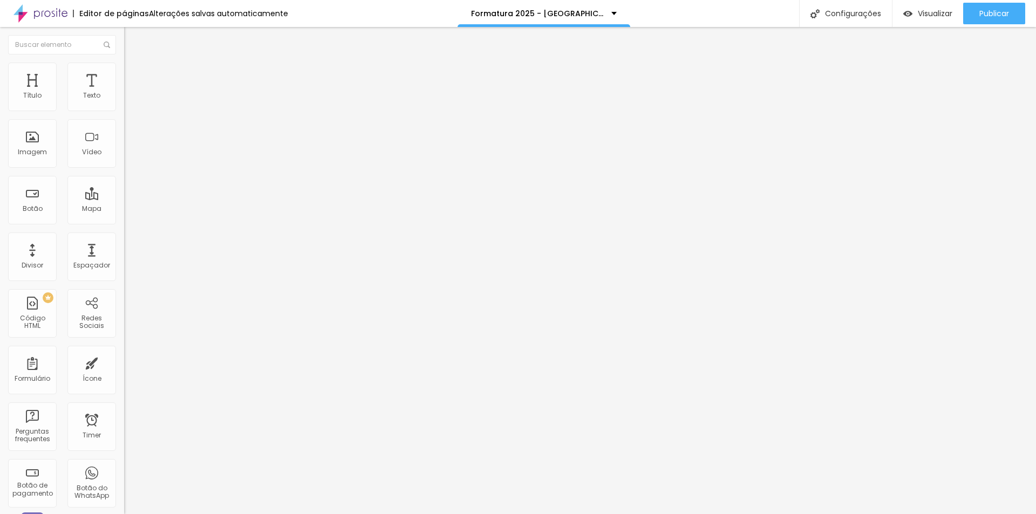
type input "98"
type input "100"
drag, startPoint x: 37, startPoint y: 127, endPoint x: 98, endPoint y: 131, distance: 60.5
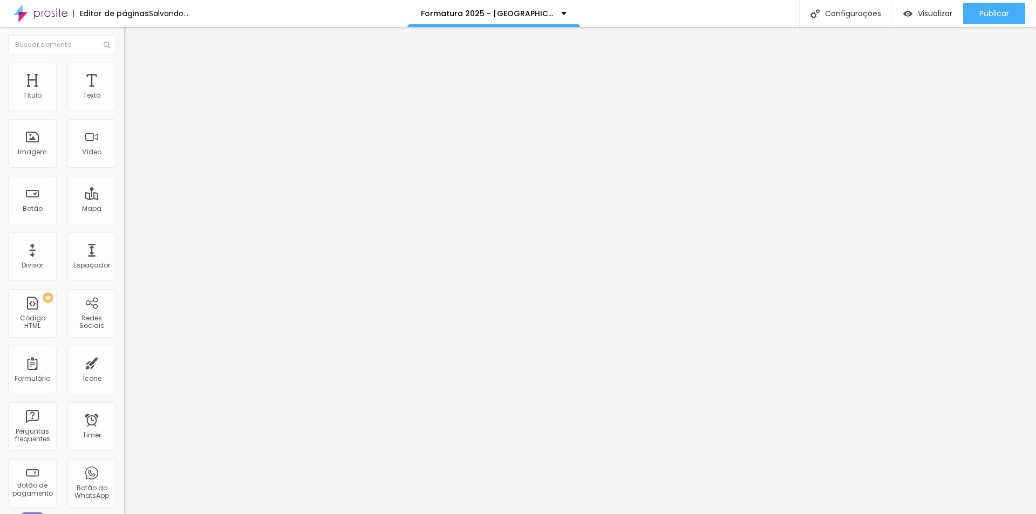
click at [124, 362] on input "range" at bounding box center [159, 366] width 70 height 9
click at [124, 372] on input "100" at bounding box center [147, 377] width 46 height 11
drag, startPoint x: 109, startPoint y: 128, endPoint x: 91, endPoint y: 127, distance: 17.9
click at [124, 237] on div "100 Espaço de baixo" at bounding box center [186, 313] width 124 height 153
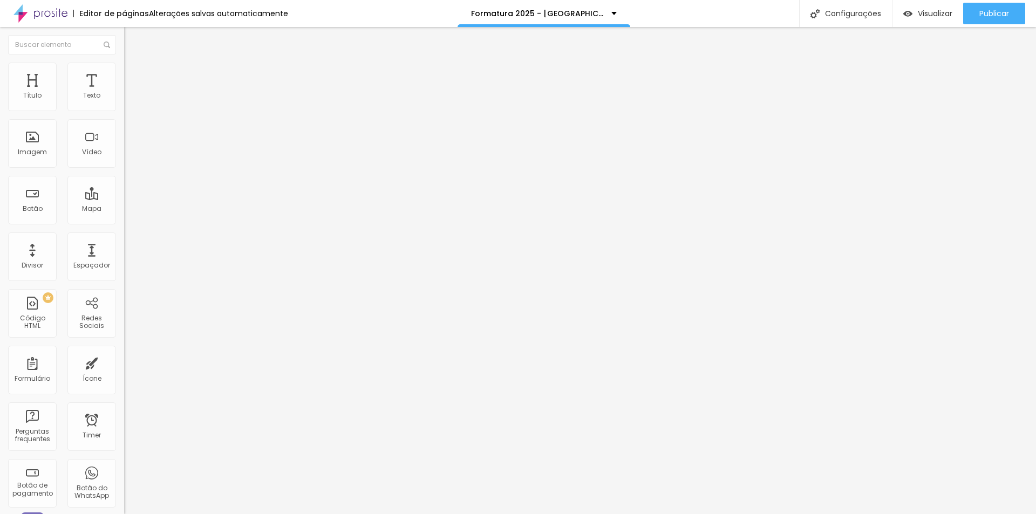
type input "20"
click at [124, 477] on div at bounding box center [186, 518] width 124 height 83
click at [124, 373] on div "Editar Formulário Conteúdo Estilo Avançado 20 Espaço de cima 20 Espaço de baixo…" at bounding box center [186, 270] width 124 height 487
click at [134, 74] on span "Estilo" at bounding box center [142, 69] width 17 height 9
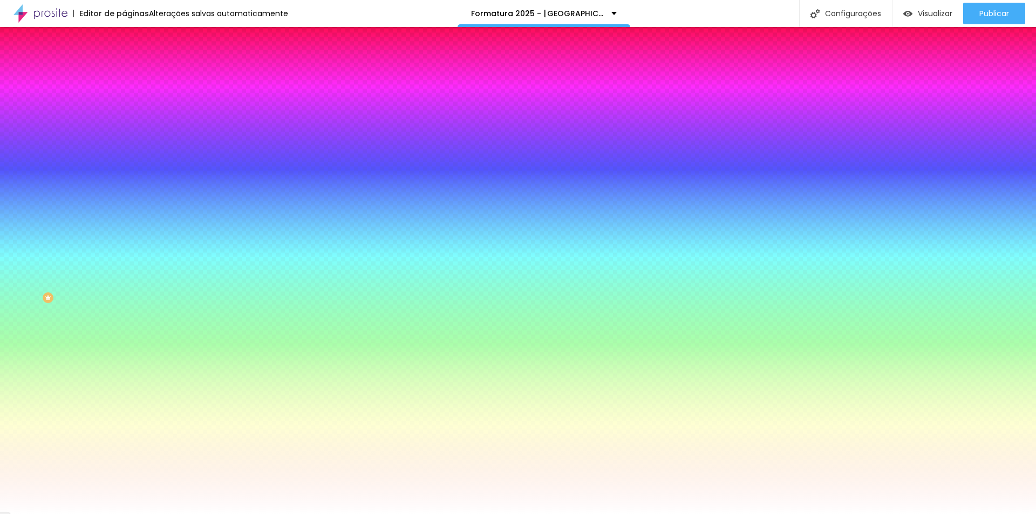
click at [124, 99] on span "Trocar imagem" at bounding box center [153, 94] width 59 height 9
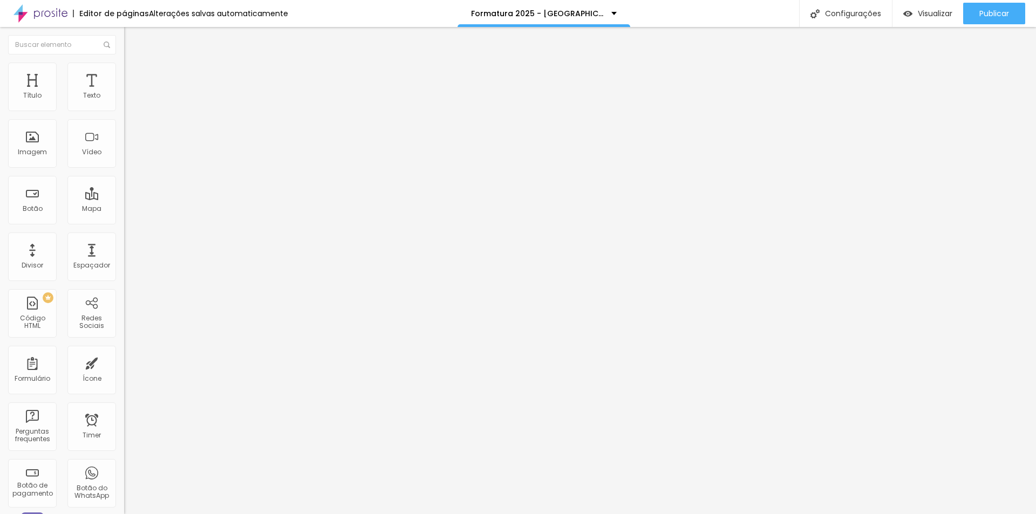
click at [731, 17] on div "Editor de páginas Alterações salvas automaticamente Formatura 2025 - Colégio Ac…" at bounding box center [518, 13] width 1036 height 27
